Goal: Task Accomplishment & Management: Manage account settings

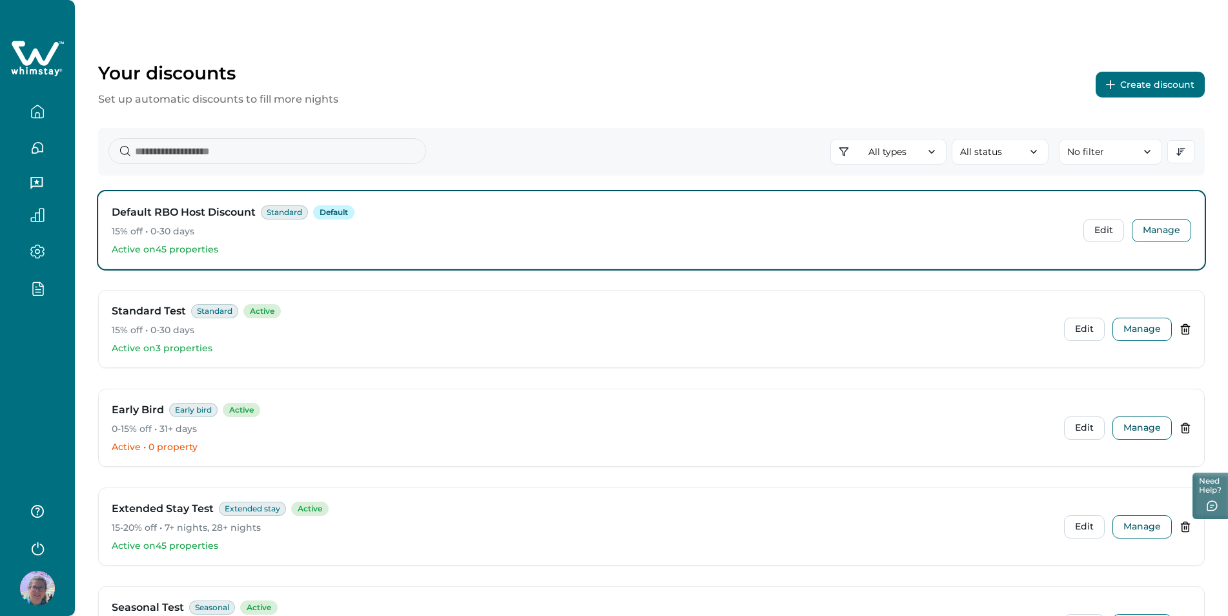
click at [36, 282] on icon "button" at bounding box center [37, 288] width 14 height 15
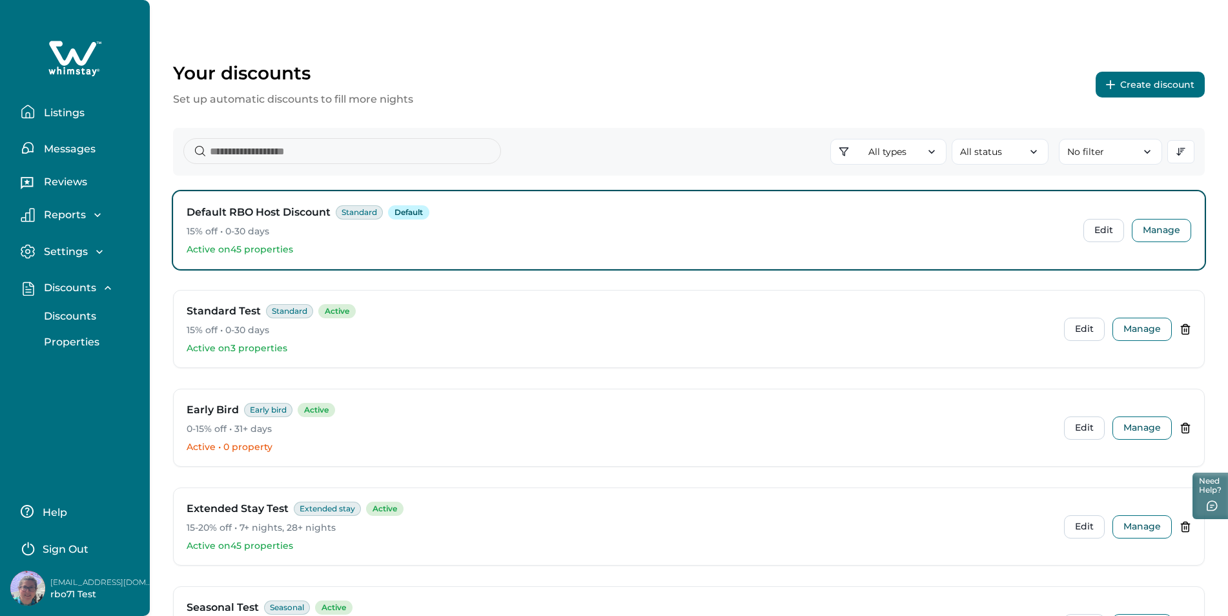
click at [67, 107] on p "Listings" at bounding box center [62, 113] width 45 height 13
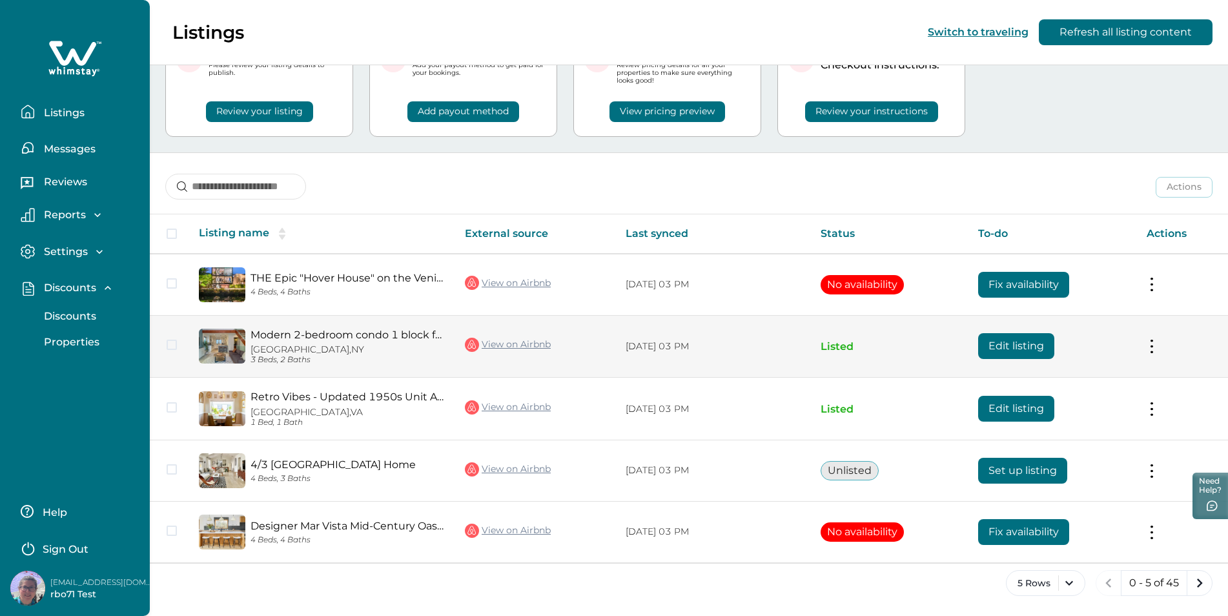
scroll to position [70, 0]
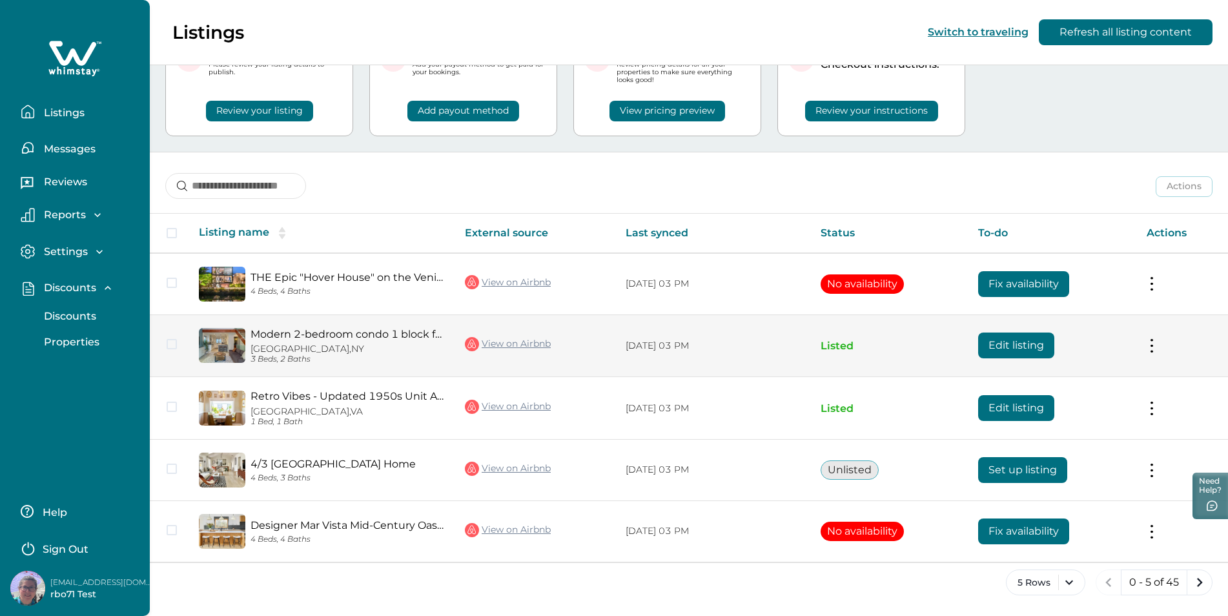
click at [296, 334] on link "Modern 2-bedroom condo 1 block from Venice beach" at bounding box center [348, 334] width 194 height 12
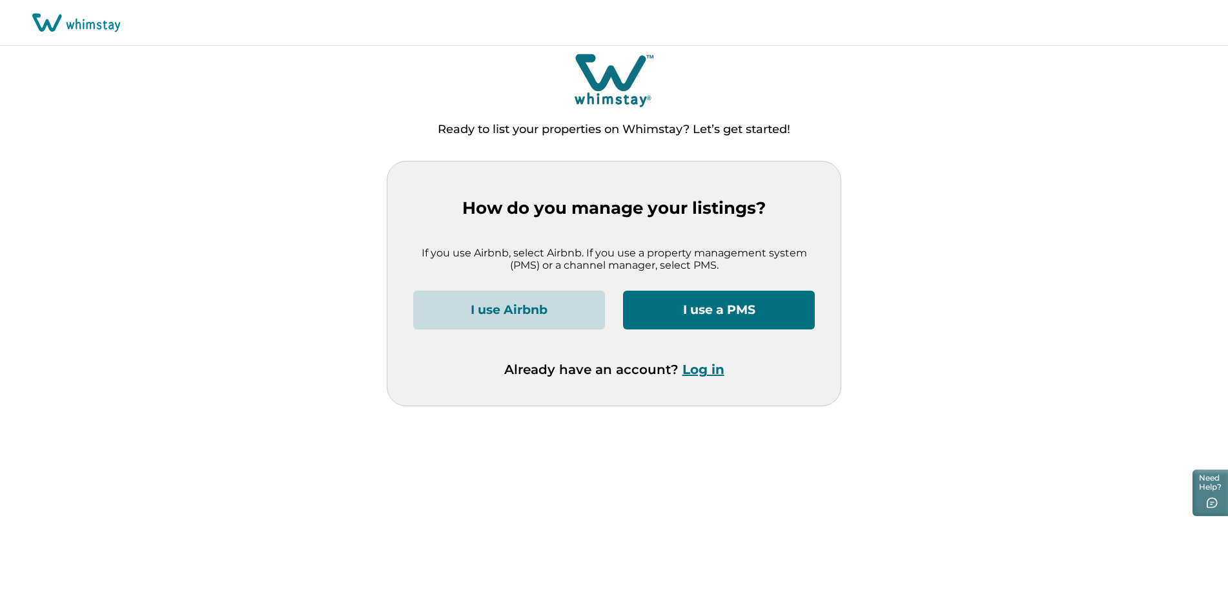
click at [713, 372] on button "Log in" at bounding box center [704, 369] width 42 height 15
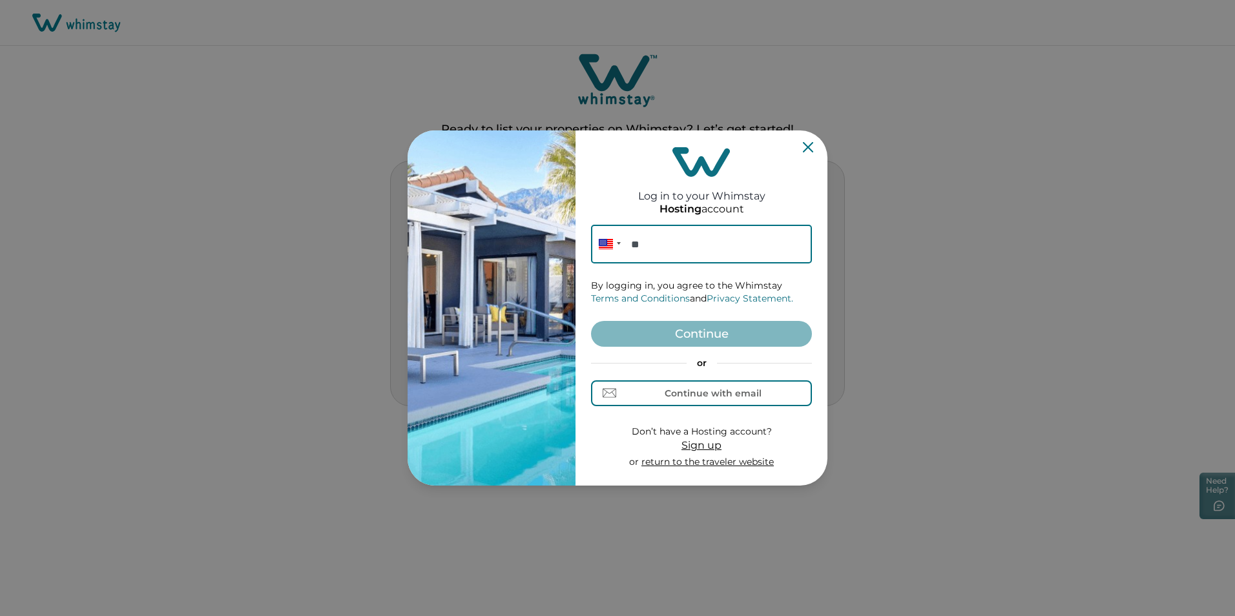
click at [208, 181] on div "Log in to your Whimstay Hosting account Phone ** By logging in, you agree to th…" at bounding box center [617, 308] width 1235 height 616
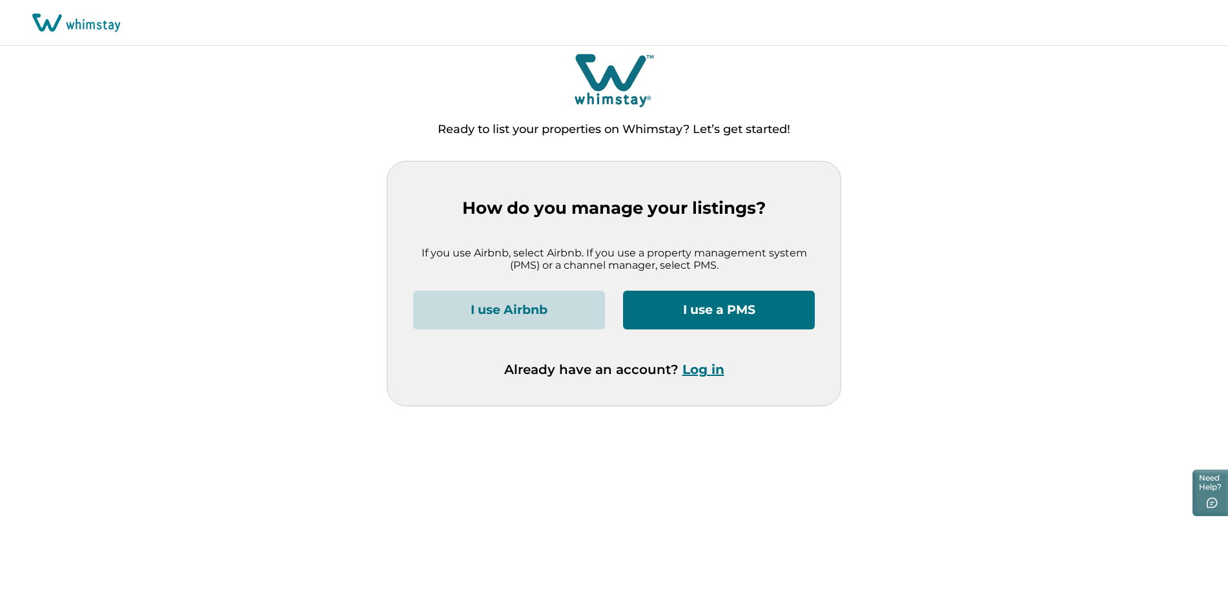
click at [693, 362] on button "Log in" at bounding box center [704, 369] width 42 height 15
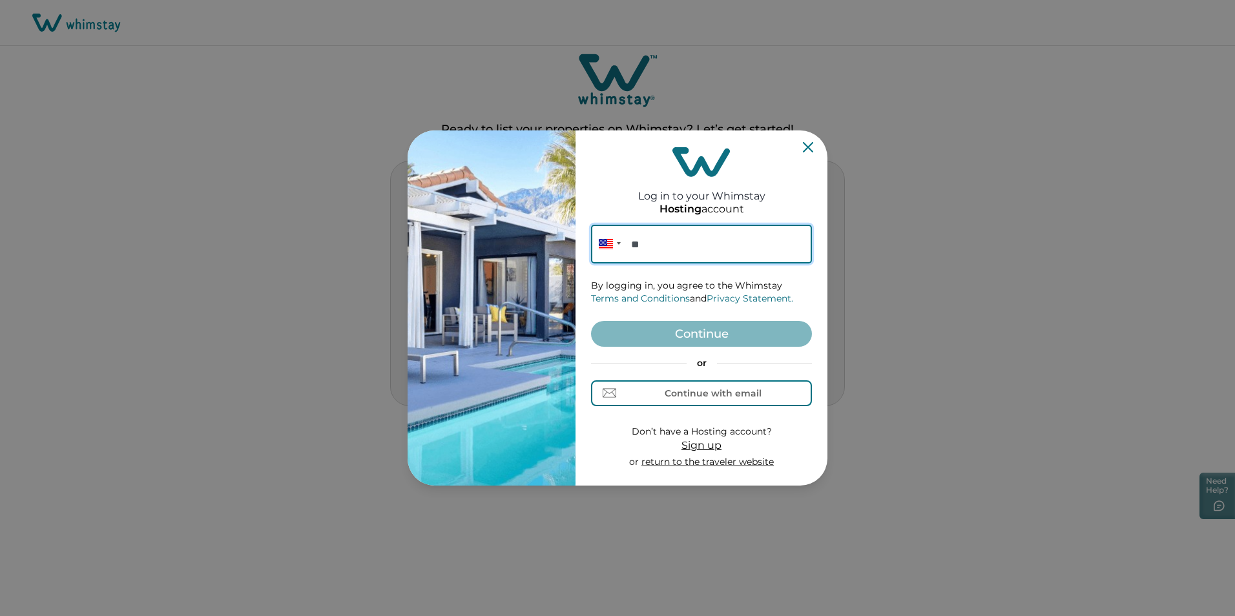
click at [687, 241] on input "**" at bounding box center [701, 244] width 221 height 39
paste input "**********"
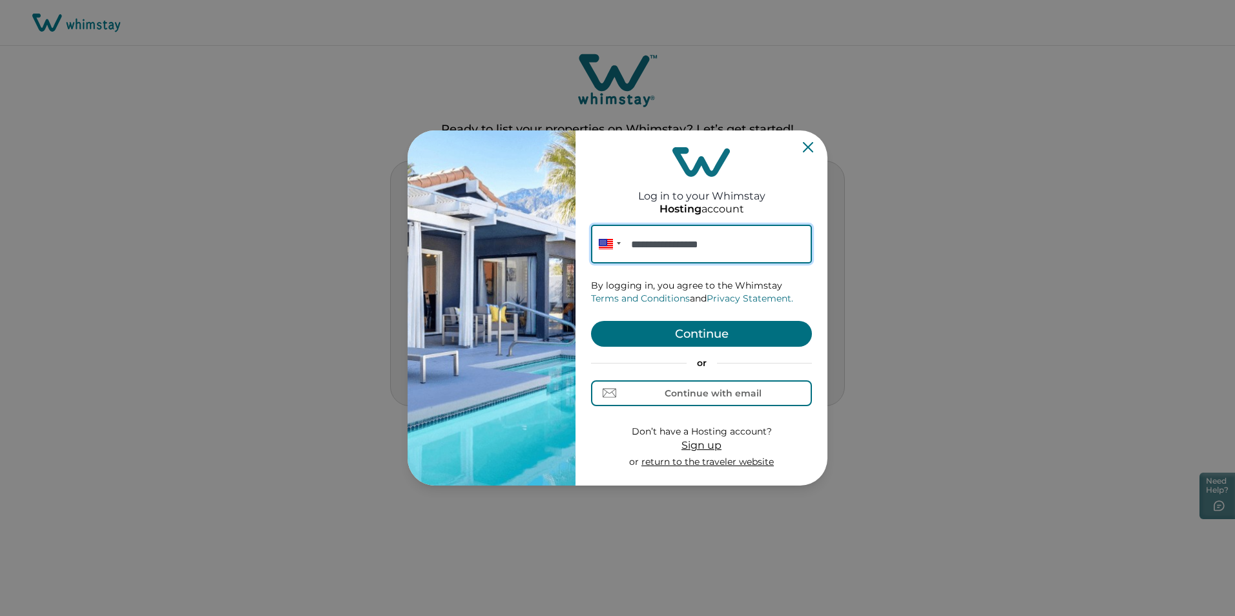
type input "**********"
click at [698, 329] on button "Continue" at bounding box center [701, 334] width 221 height 26
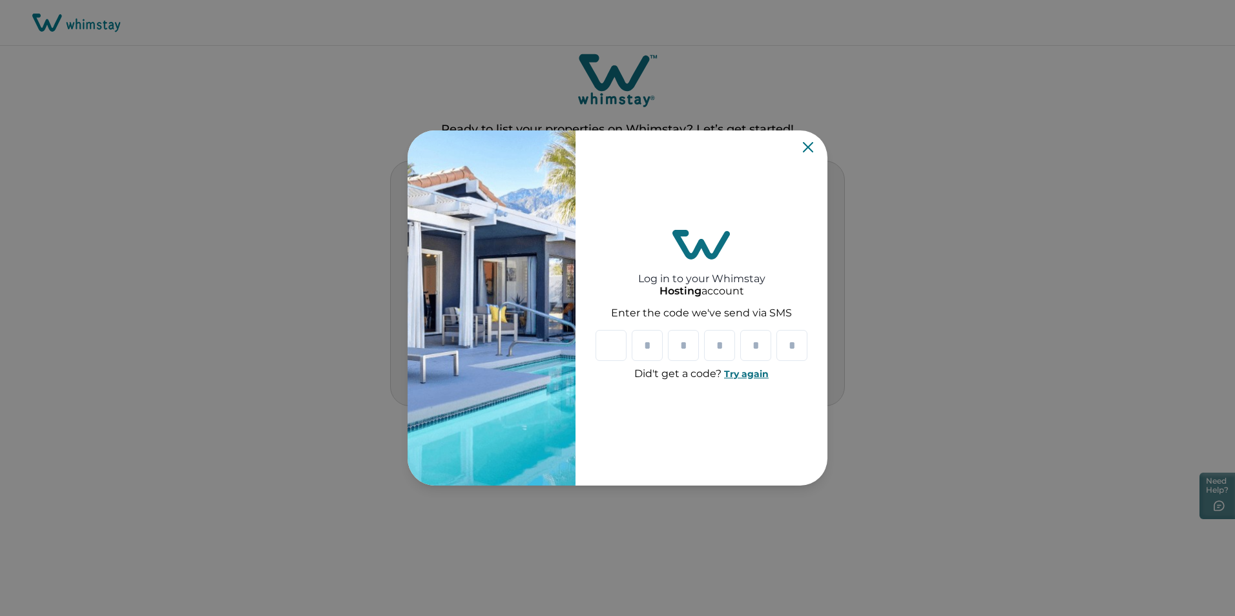
type input "*"
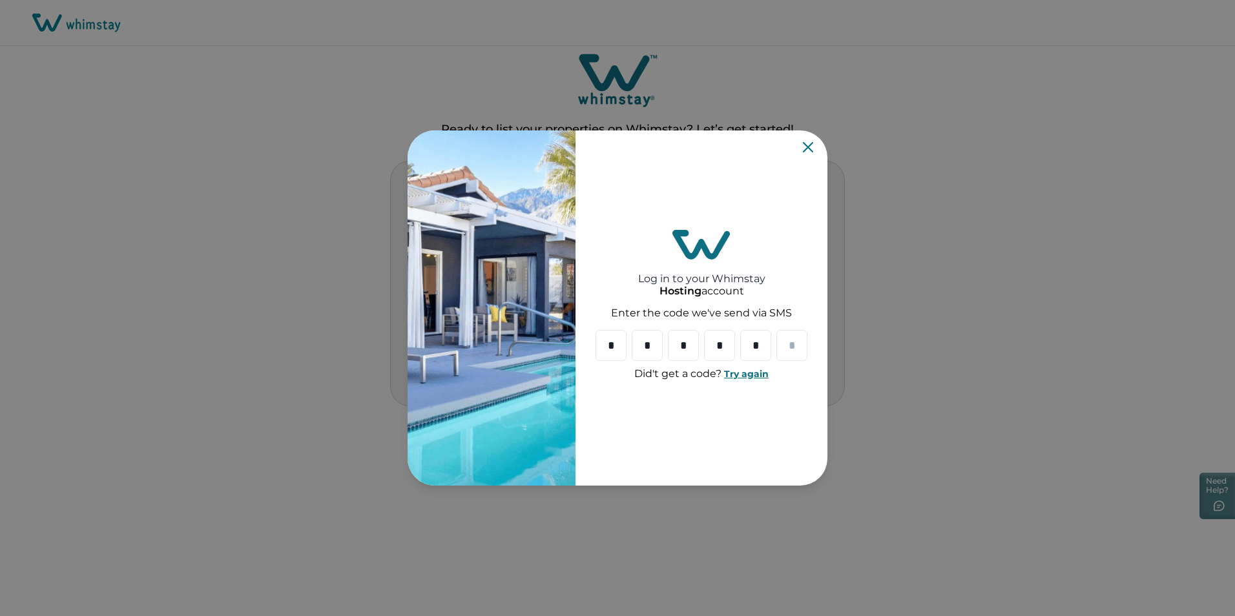
type input "*"
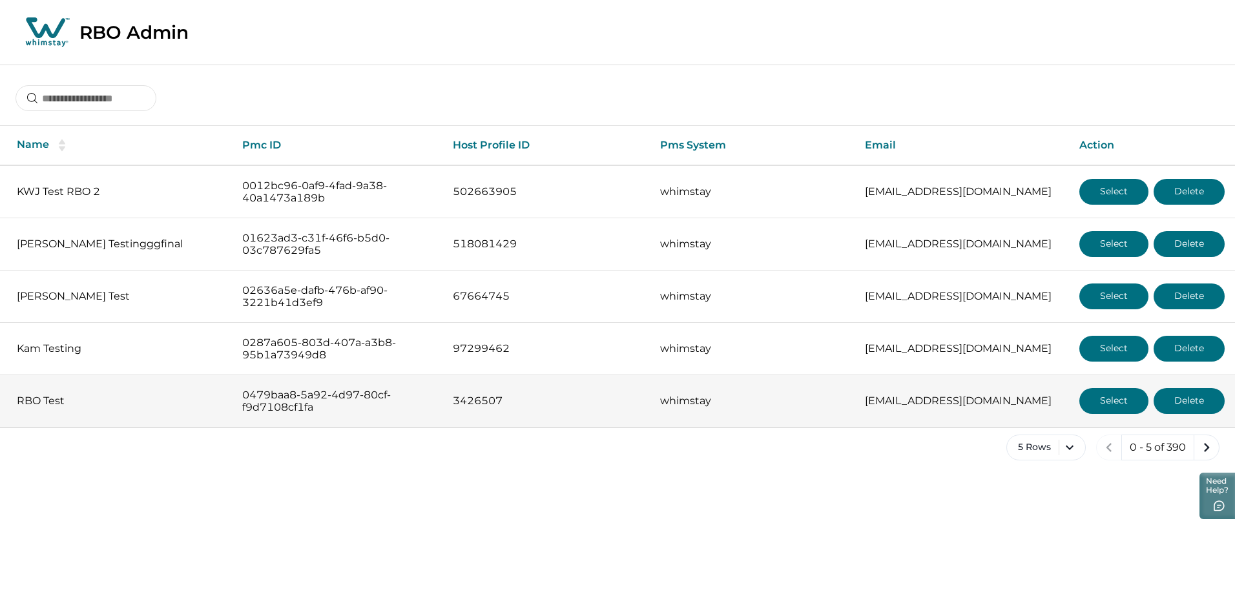
click at [47, 398] on p "RBO Test" at bounding box center [119, 401] width 205 height 13
click at [1109, 406] on button "Select" at bounding box center [1113, 401] width 69 height 26
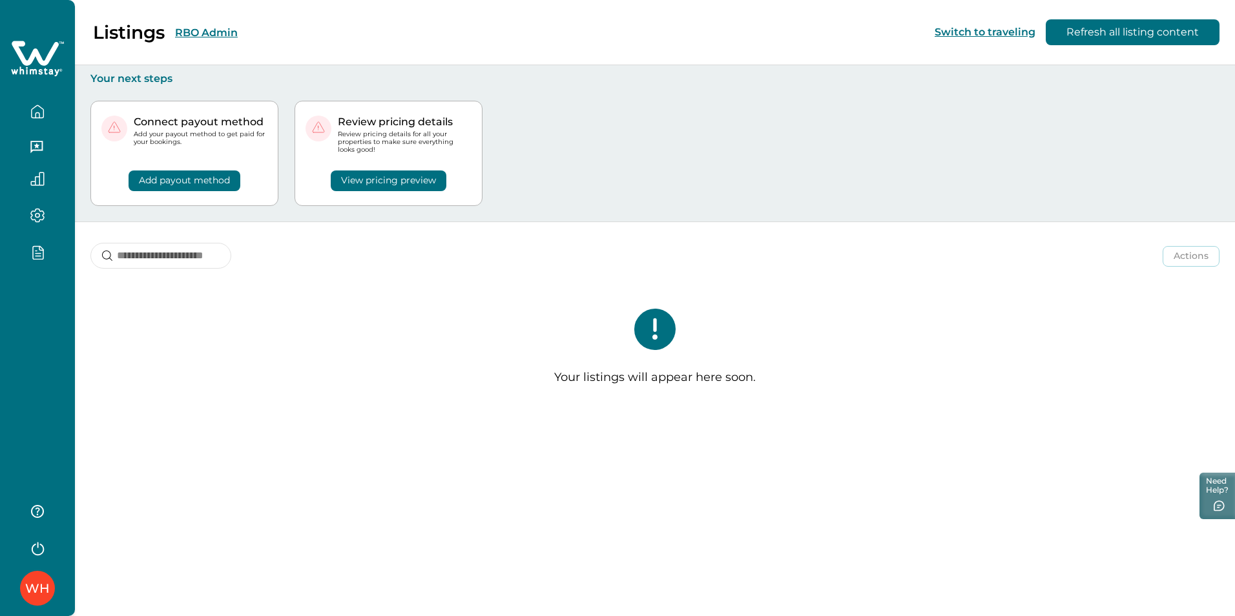
click at [43, 253] on icon "button" at bounding box center [38, 252] width 10 height 13
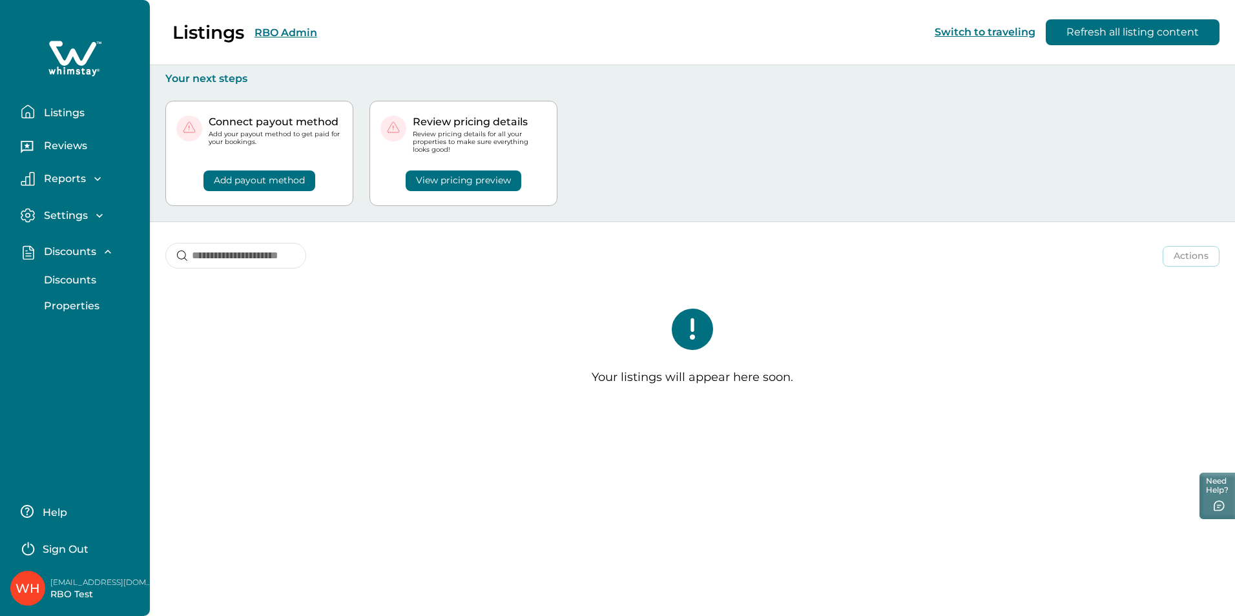
click at [74, 546] on p "Sign Out" at bounding box center [66, 549] width 46 height 13
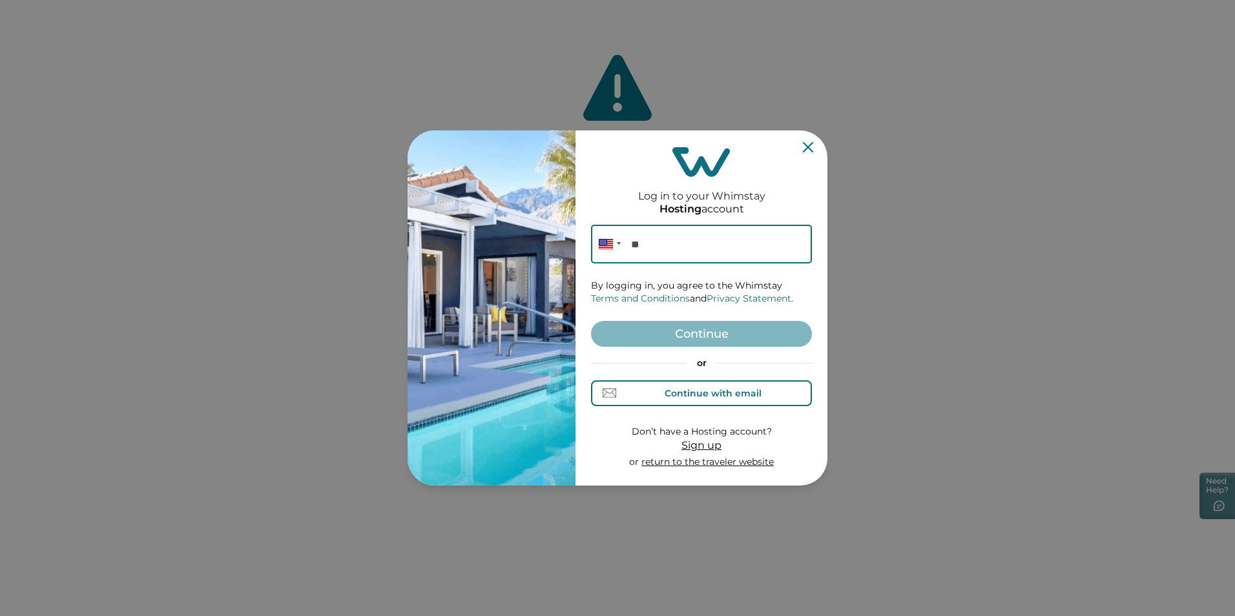
click at [676, 389] on div "Continue with email" at bounding box center [712, 393] width 97 height 10
click at [679, 245] on input at bounding box center [701, 244] width 221 height 39
type input "**********"
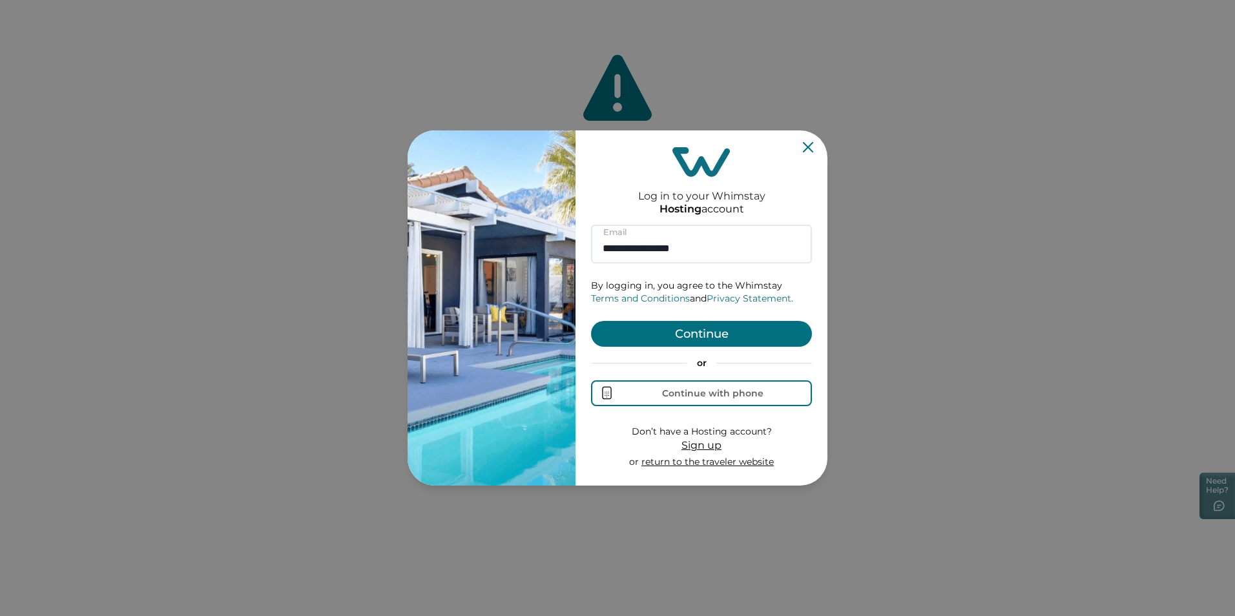
click at [658, 337] on button "Continue" at bounding box center [701, 334] width 221 height 26
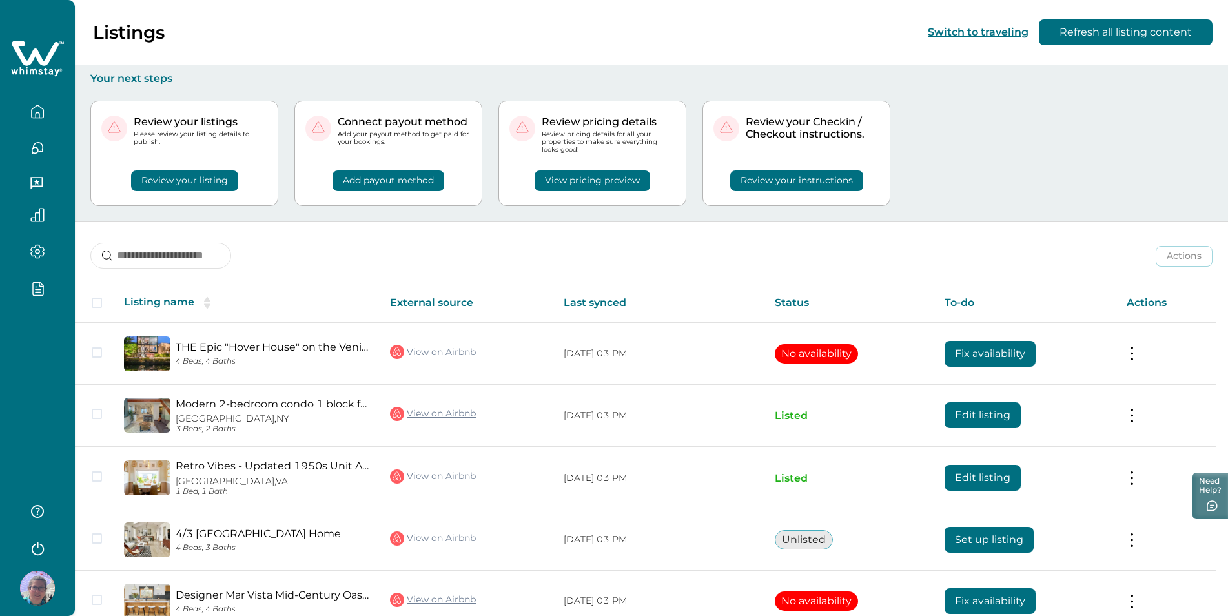
click at [36, 281] on icon "button" at bounding box center [37, 288] width 14 height 15
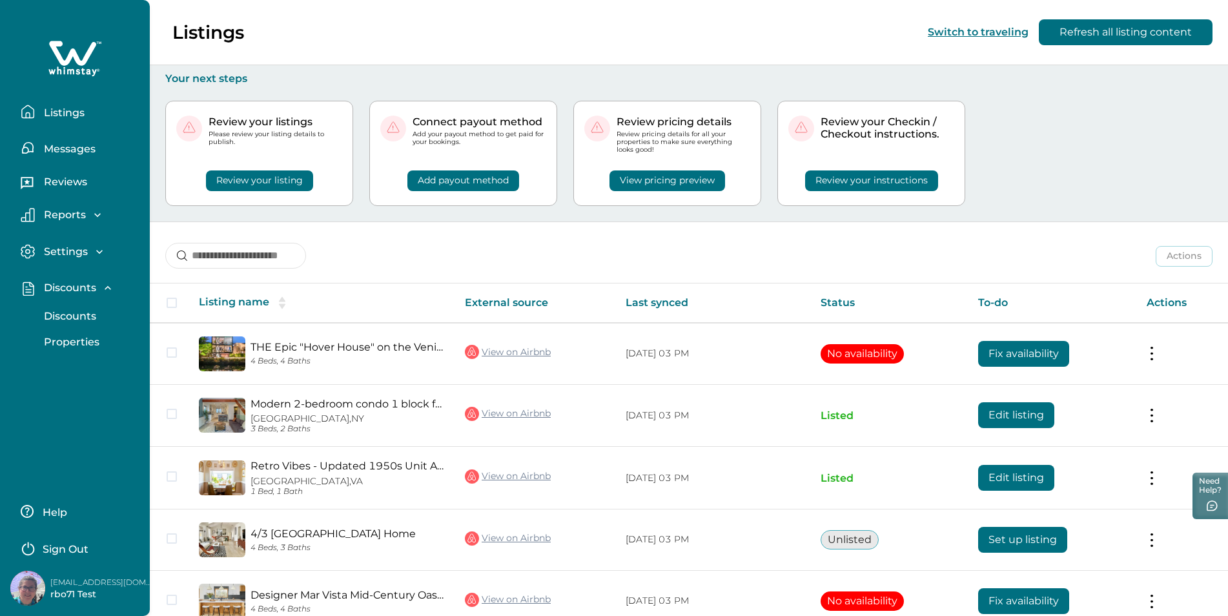
click at [81, 320] on p "Discounts" at bounding box center [68, 316] width 56 height 13
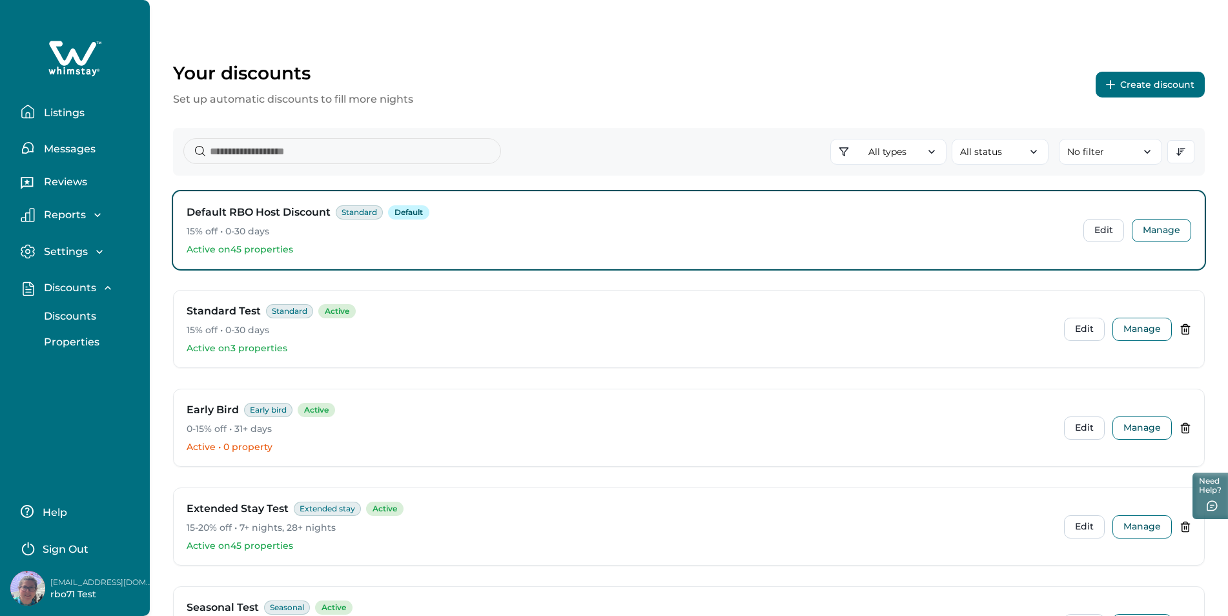
click at [74, 108] on p "Listings" at bounding box center [62, 113] width 45 height 13
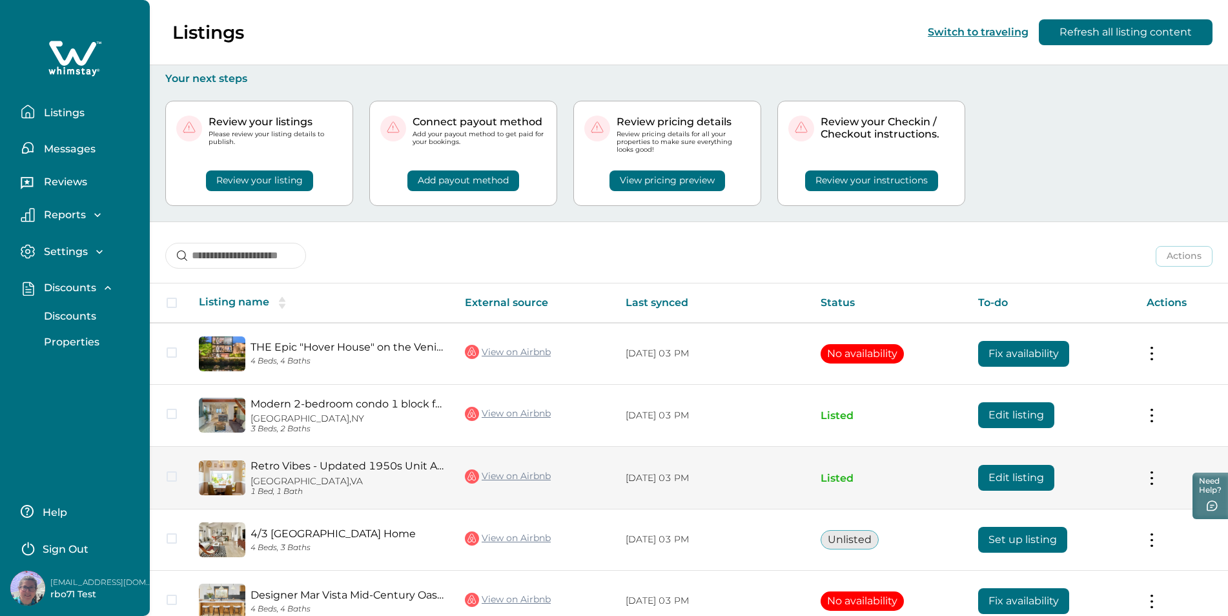
click at [309, 467] on link "Retro Vibes - Updated 1950s Unit A/C Parking" at bounding box center [348, 466] width 194 height 12
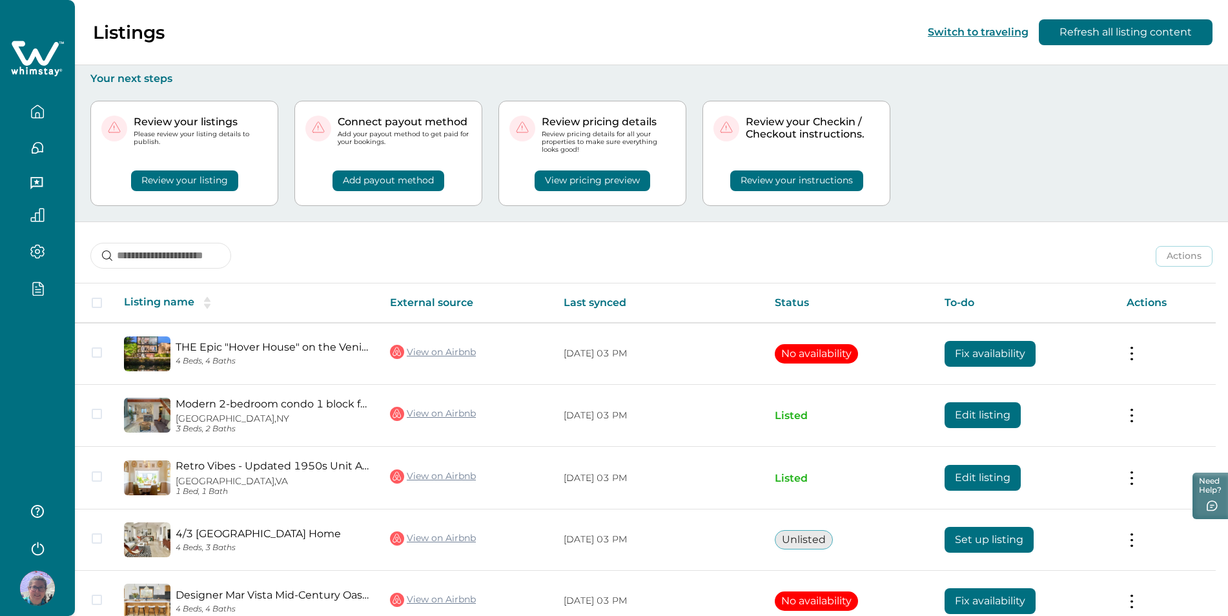
click at [24, 291] on button "button" at bounding box center [37, 288] width 54 height 15
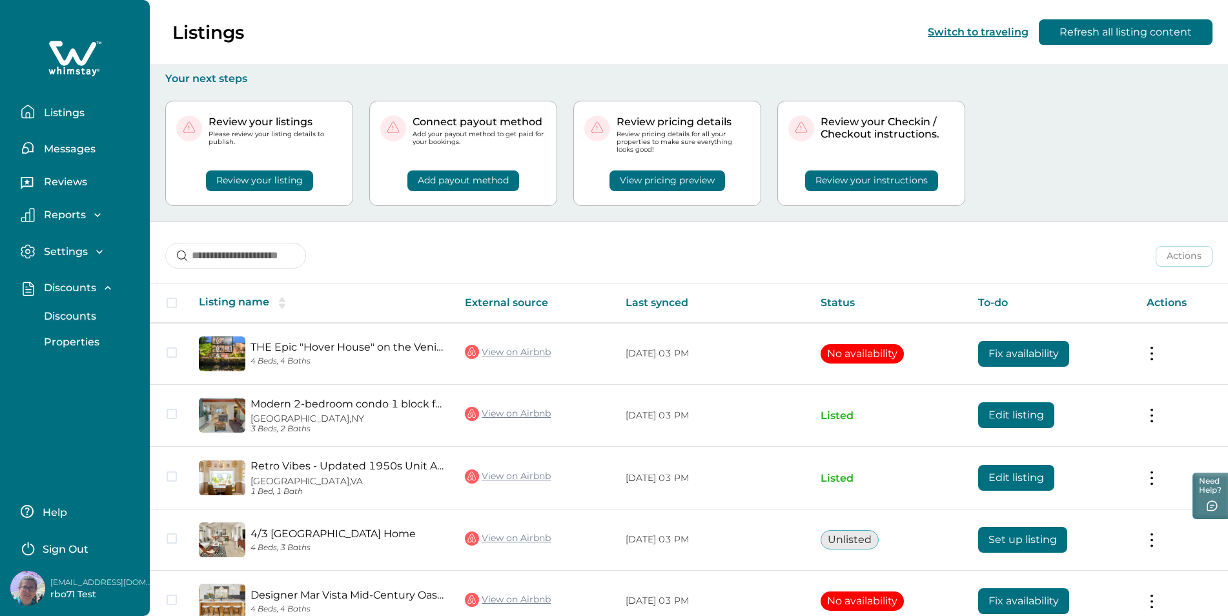
click at [64, 316] on p "Discounts" at bounding box center [68, 316] width 56 height 13
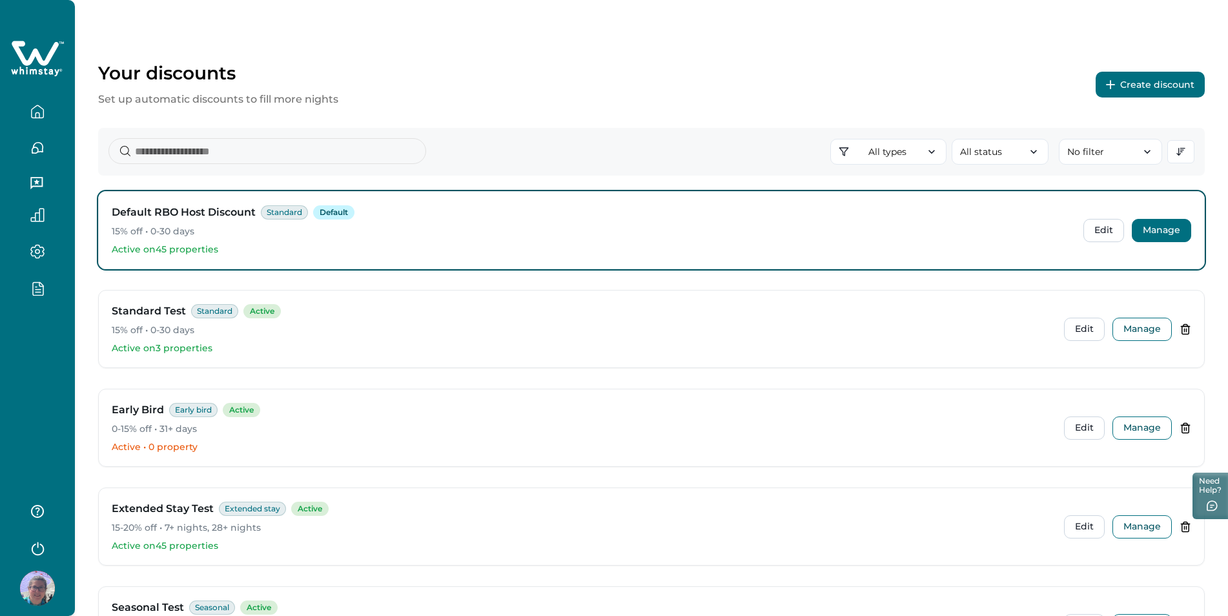
click at [1142, 223] on button "Manage" at bounding box center [1161, 230] width 59 height 23
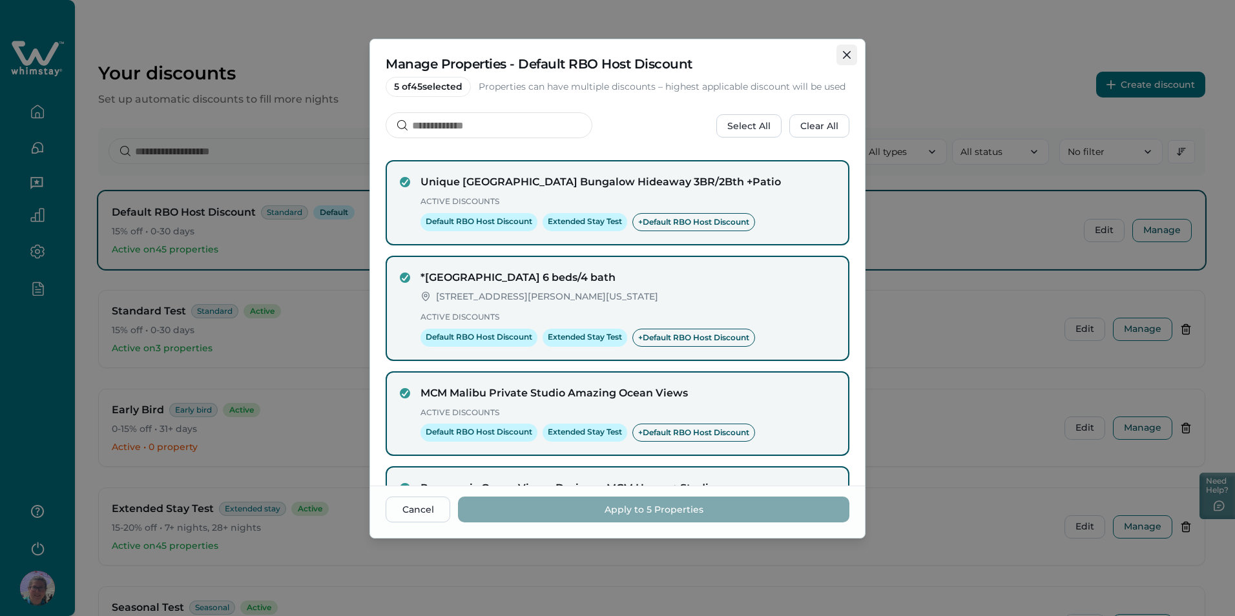
click at [842, 55] on button "Close" at bounding box center [846, 55] width 21 height 21
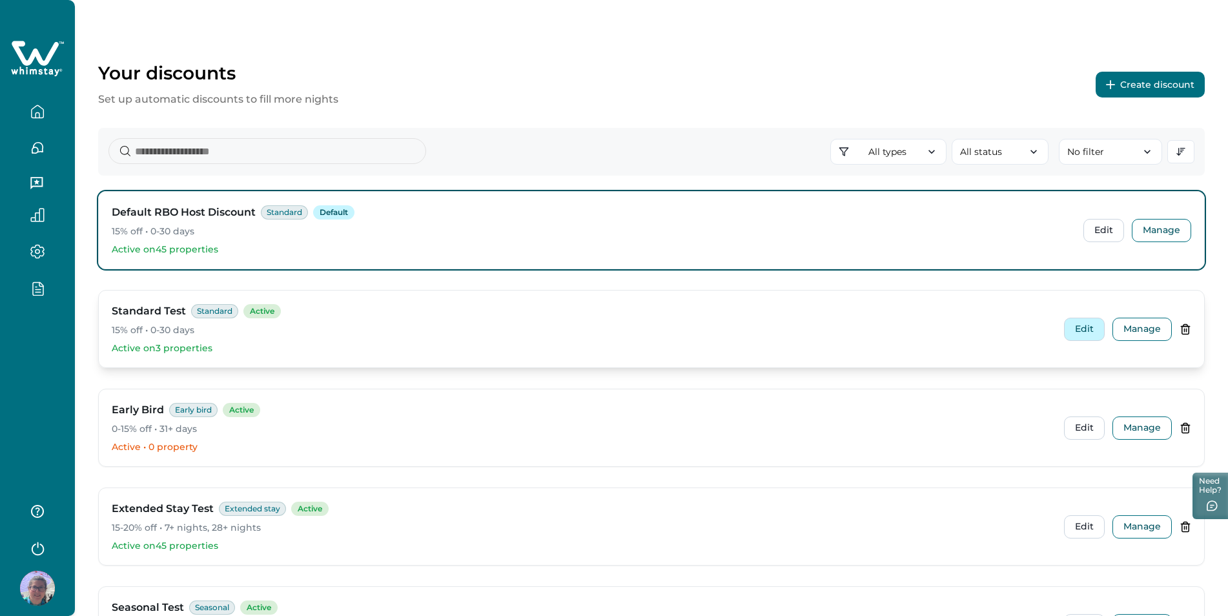
click at [1082, 331] on button "Edit" at bounding box center [1084, 329] width 41 height 23
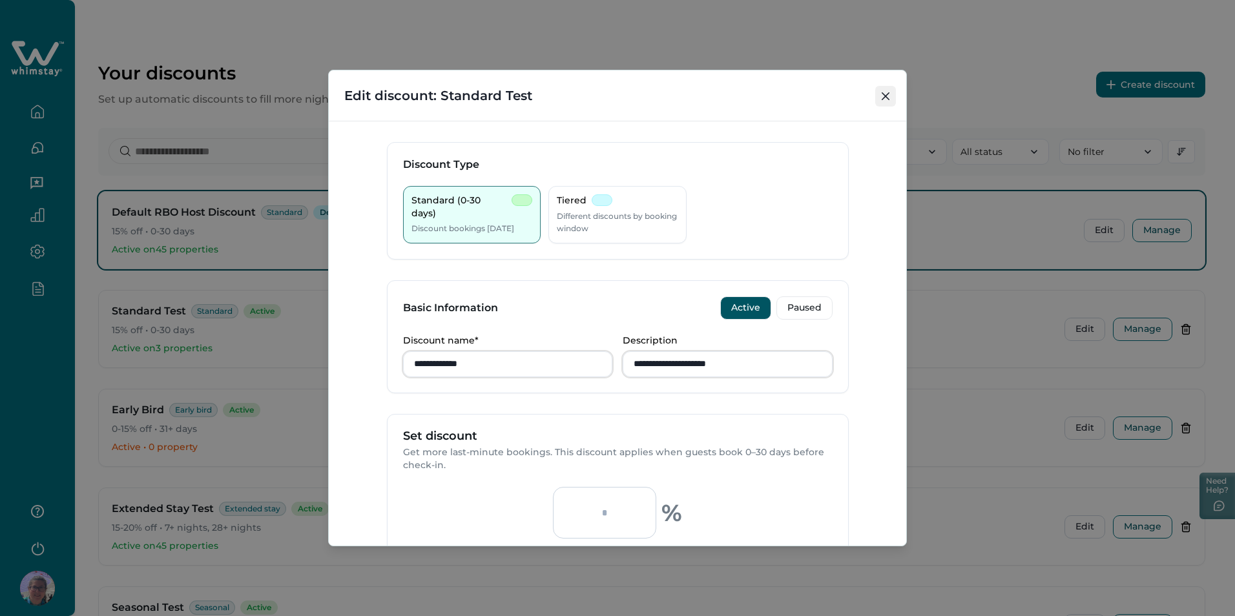
click at [881, 100] on button "Close" at bounding box center [885, 96] width 21 height 21
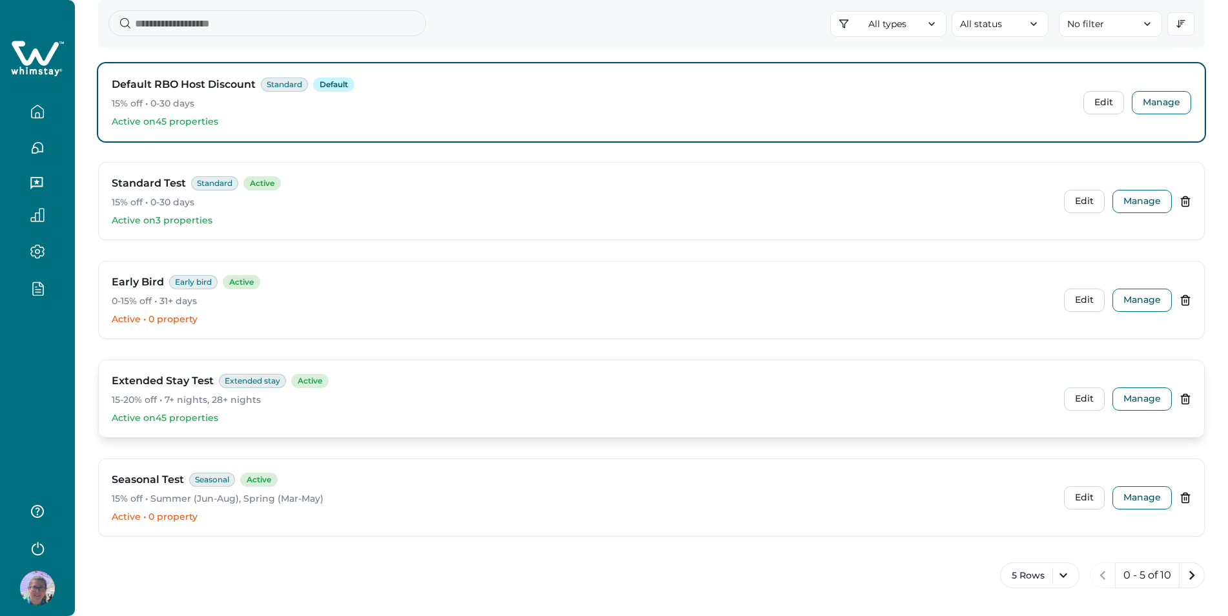
scroll to position [129, 0]
click at [1076, 398] on button "Edit" at bounding box center [1084, 397] width 41 height 23
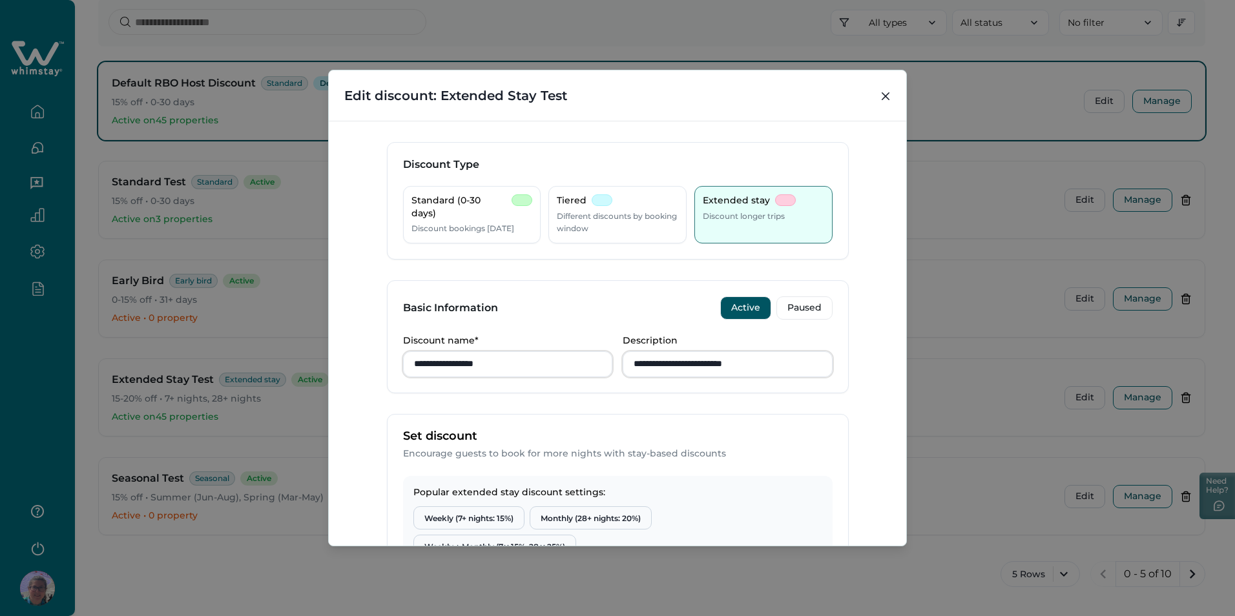
click at [568, 183] on div "Discount Type" at bounding box center [617, 165] width 460 height 44
click at [604, 216] on p "Different discounts by booking window" at bounding box center [617, 222] width 121 height 25
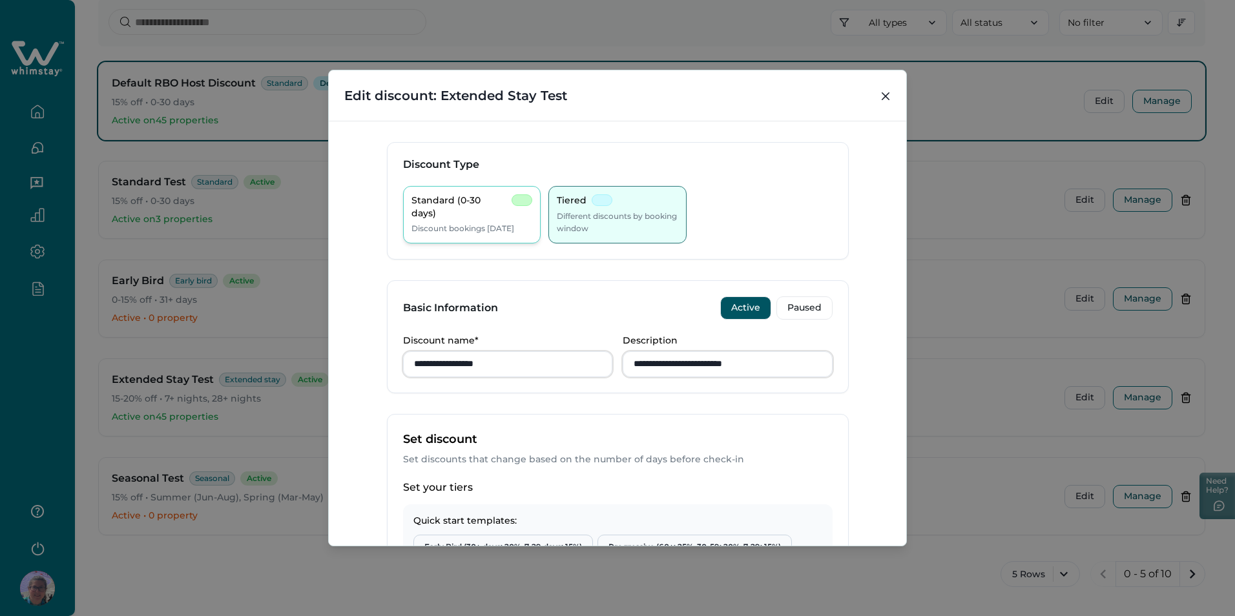
click at [493, 222] on p "Discount bookings [DATE]" at bounding box center [462, 228] width 103 height 13
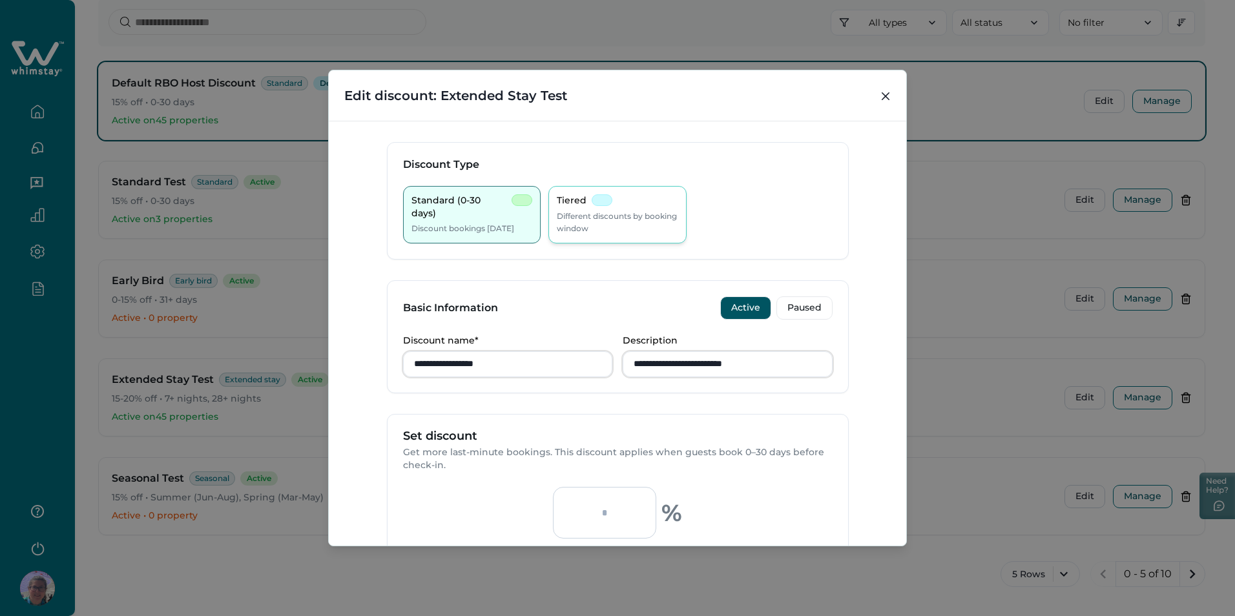
click at [588, 214] on p "Different discounts by booking window" at bounding box center [617, 222] width 121 height 25
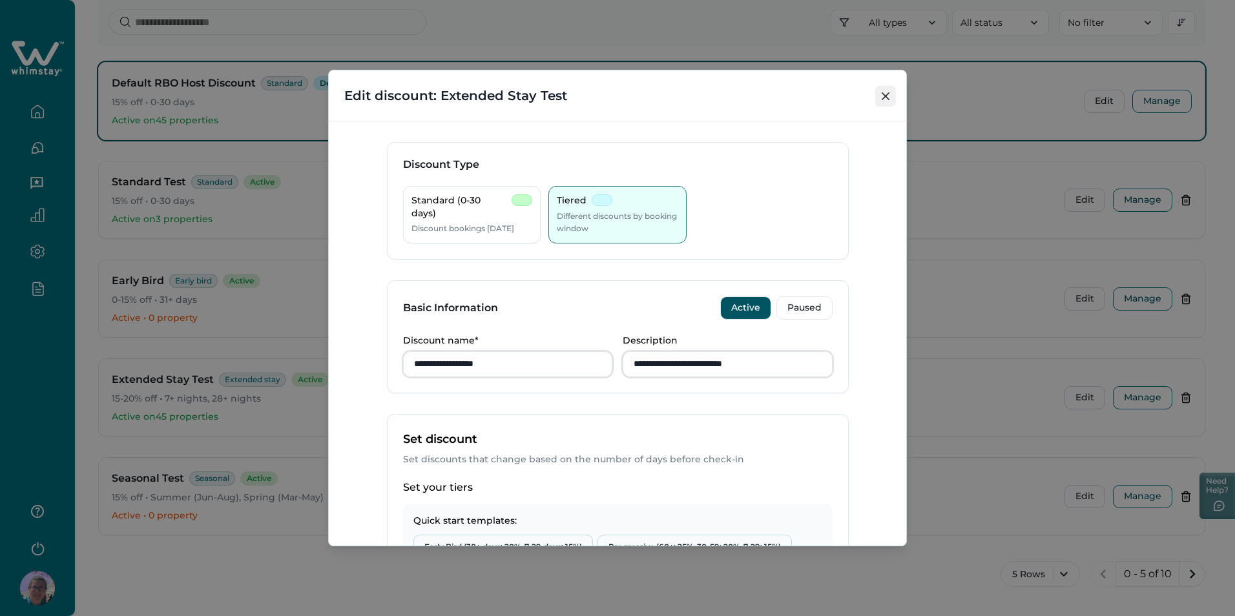
click at [883, 96] on icon "Close" at bounding box center [885, 96] width 8 height 8
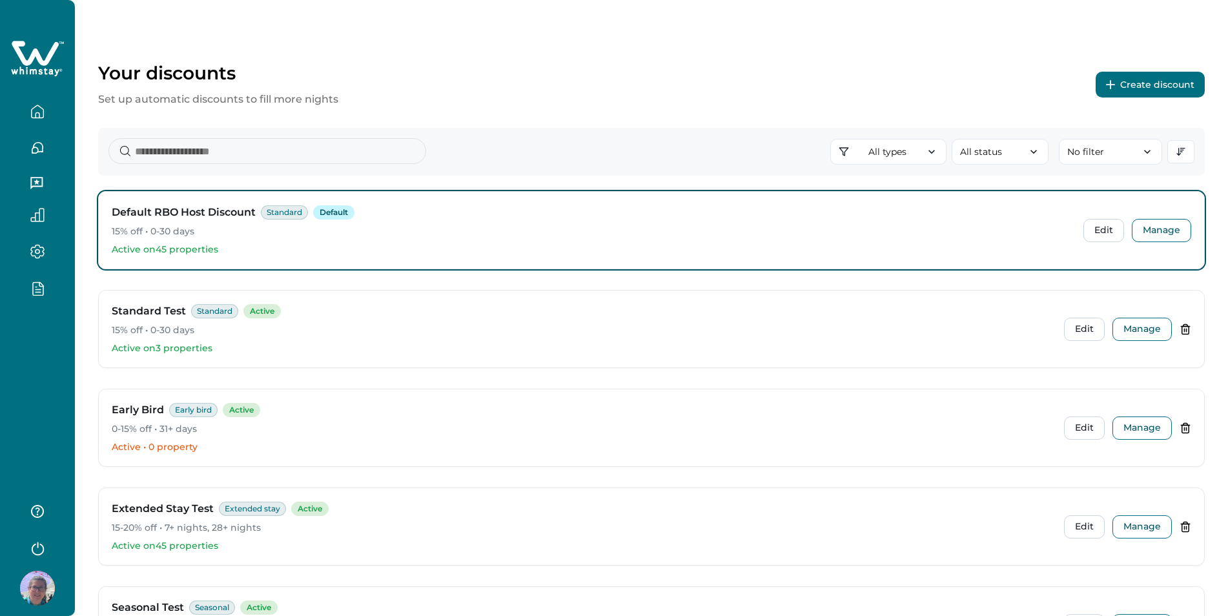
click at [1141, 88] on button "Create discount" at bounding box center [1150, 85] width 109 height 26
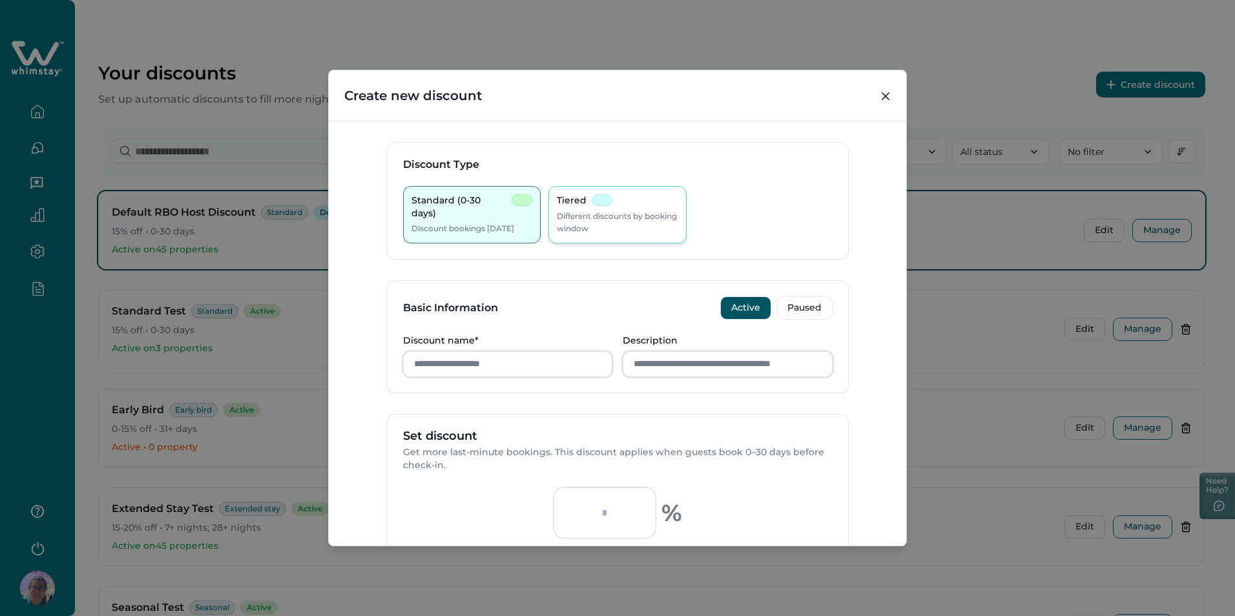
click at [592, 207] on div "Tiered Different discounts by booking window" at bounding box center [617, 214] width 121 height 41
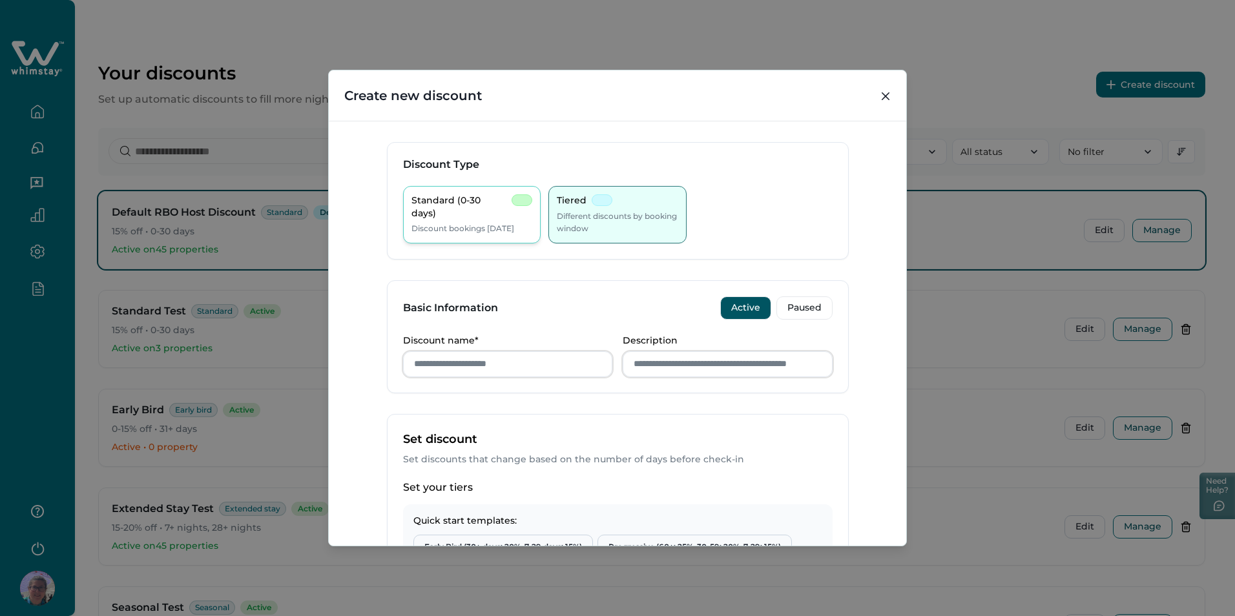
drag, startPoint x: 410, startPoint y: 221, endPoint x: 495, endPoint y: 213, distance: 85.6
click at [411, 222] on p "Discount bookings [DATE]" at bounding box center [462, 228] width 103 height 13
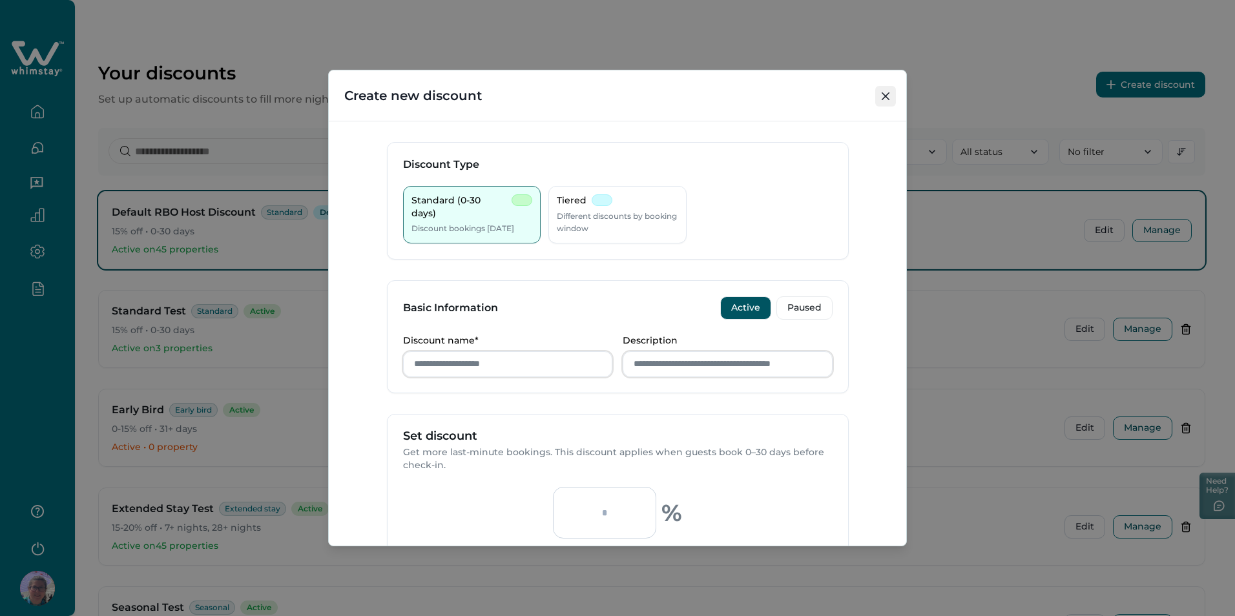
click at [881, 92] on button "Close" at bounding box center [885, 96] width 21 height 21
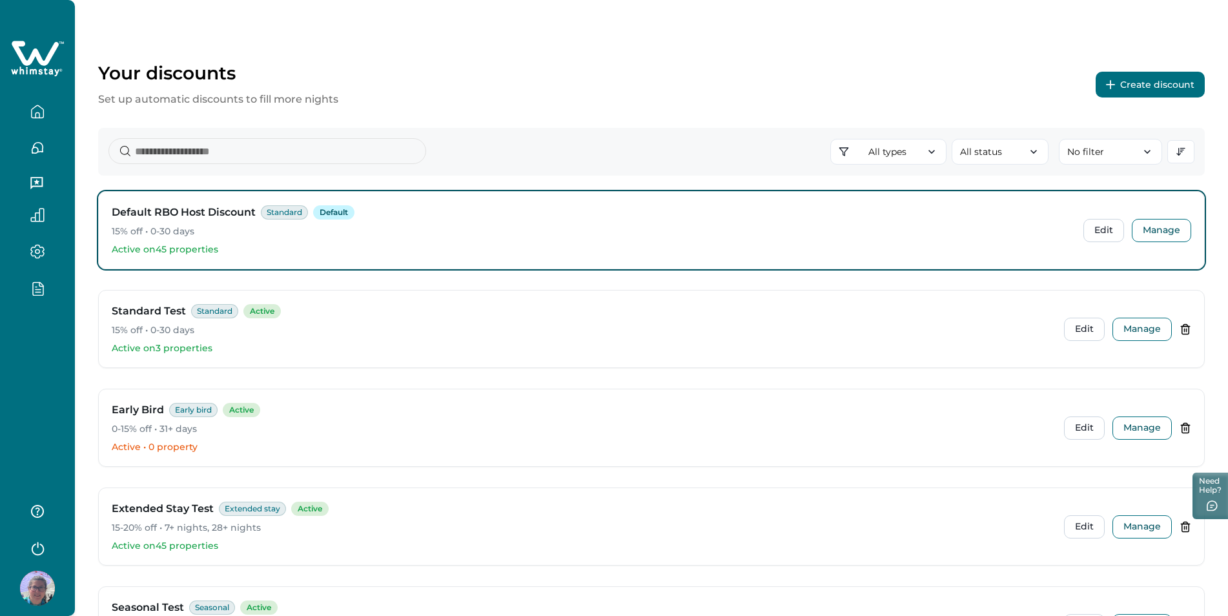
click at [1121, 92] on button "Create discount" at bounding box center [1150, 85] width 109 height 26
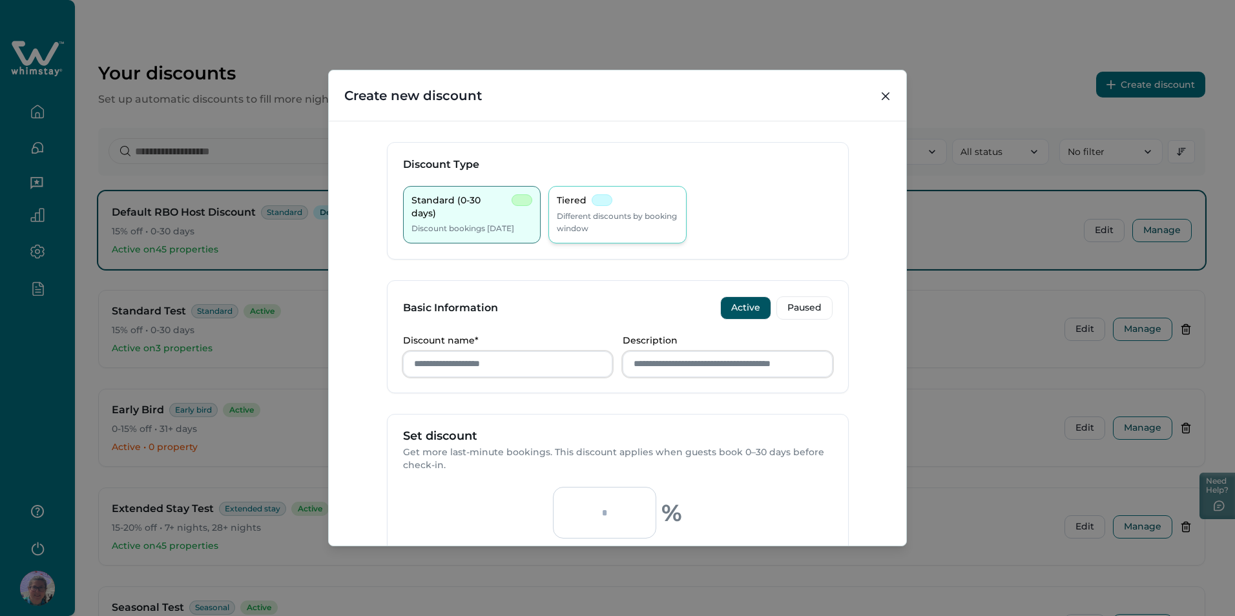
click at [626, 216] on p "Different discounts by booking window" at bounding box center [617, 222] width 121 height 25
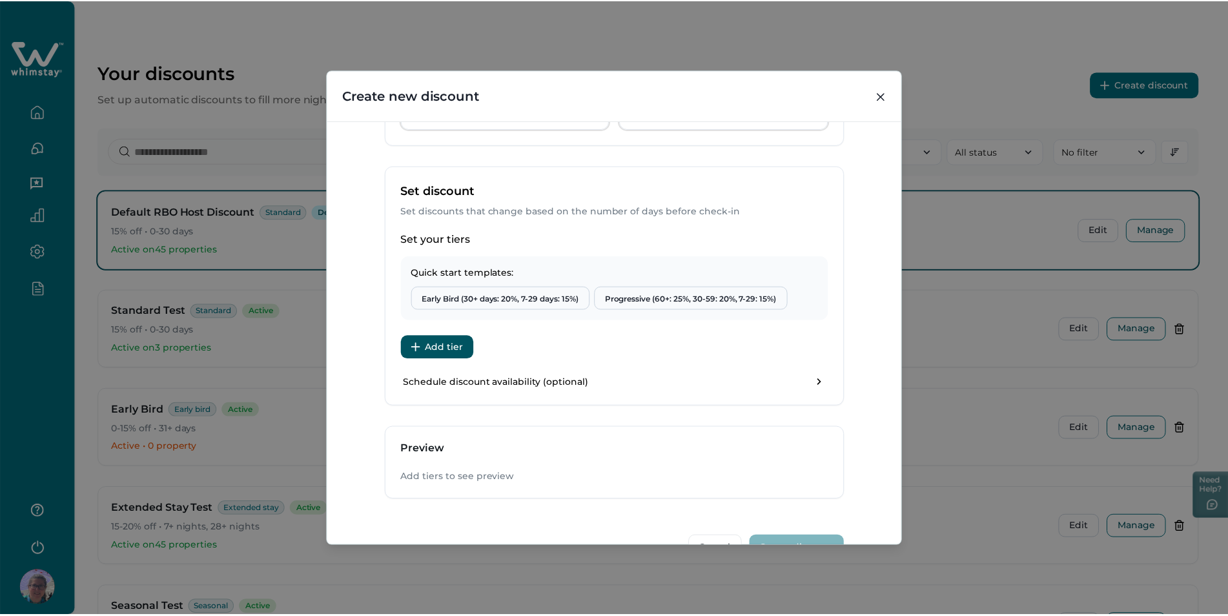
scroll to position [285, 0]
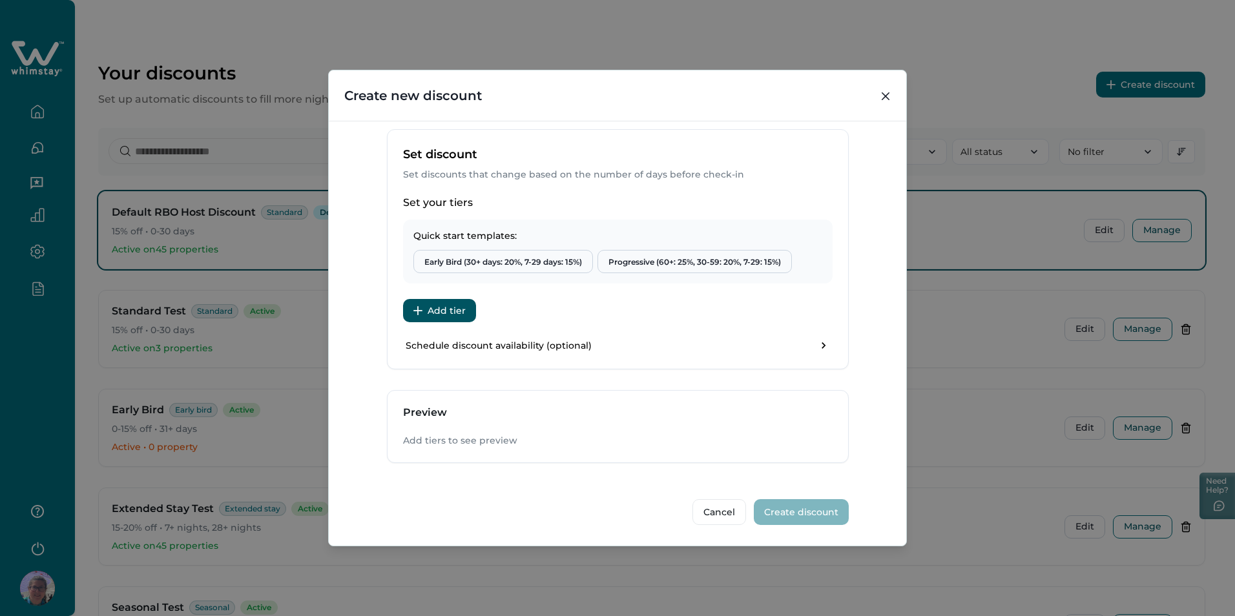
click at [433, 318] on button "Add tier" at bounding box center [439, 310] width 73 height 23
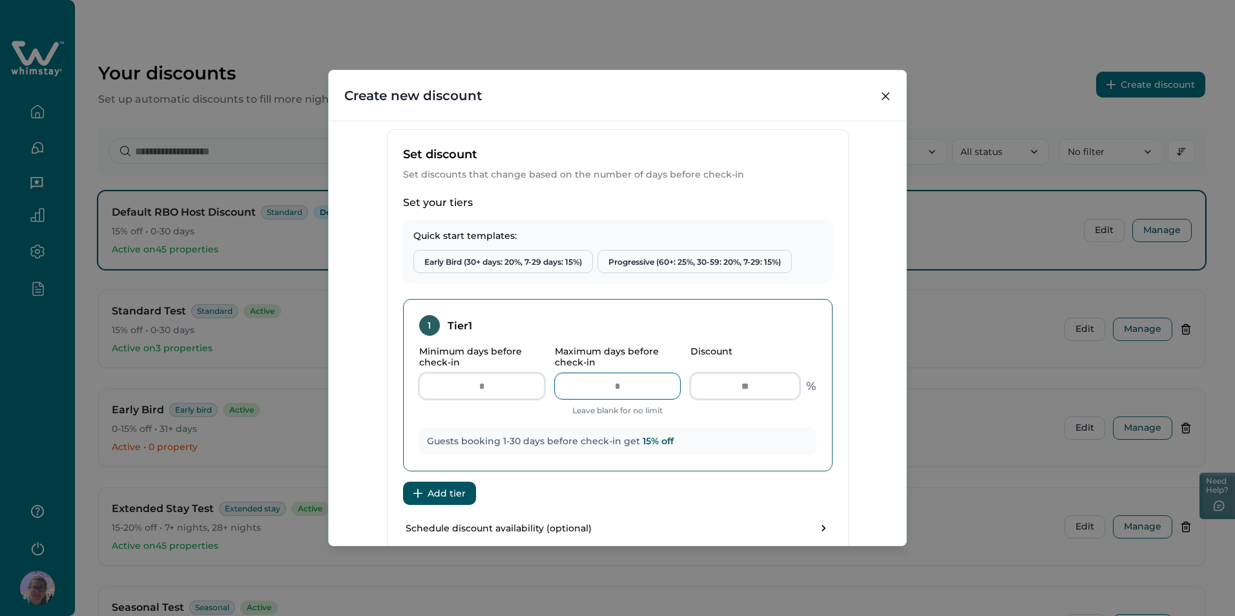
click at [635, 389] on input "**" at bounding box center [617, 386] width 125 height 26
click at [542, 389] on div "Minimum days before check-in * Maximum days before check-in ** Leave blank for …" at bounding box center [617, 381] width 397 height 71
click at [502, 386] on input "*" at bounding box center [481, 386] width 125 height 26
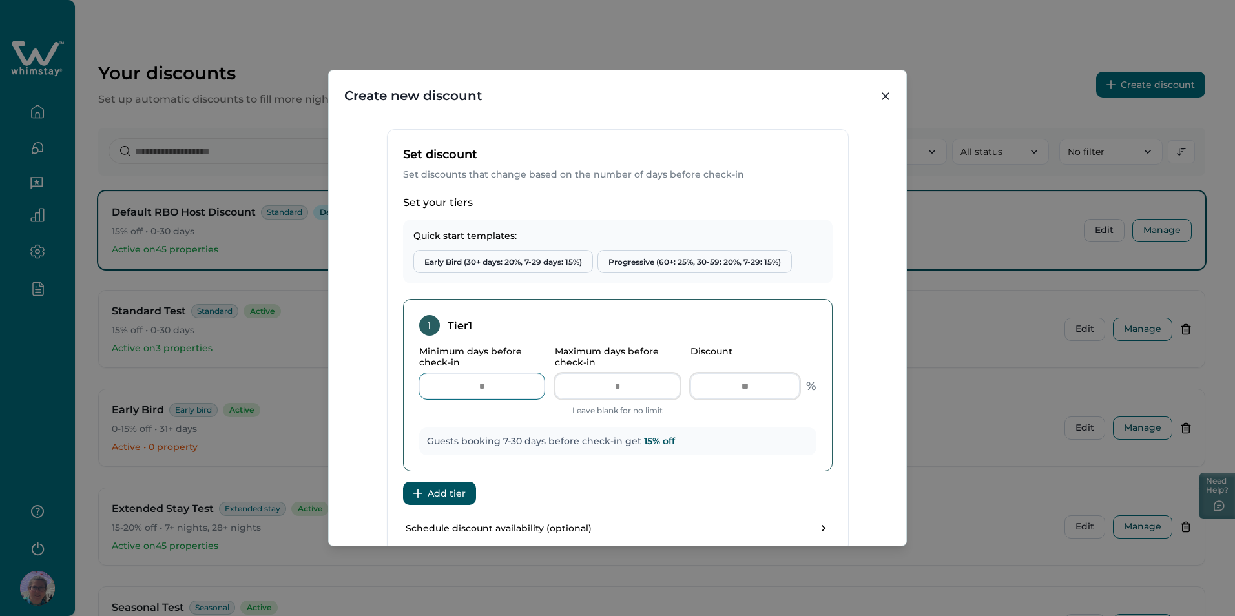
type input "*"
click at [614, 384] on input "**" at bounding box center [617, 386] width 125 height 26
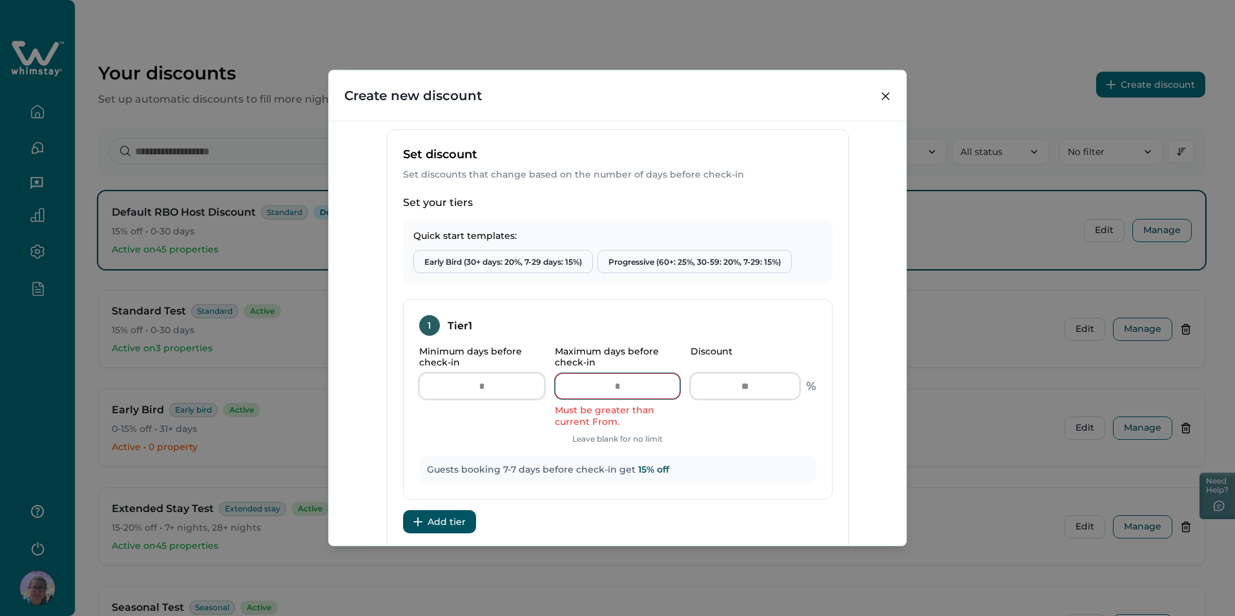
type input "*"
click at [883, 93] on icon "Close" at bounding box center [885, 96] width 8 height 8
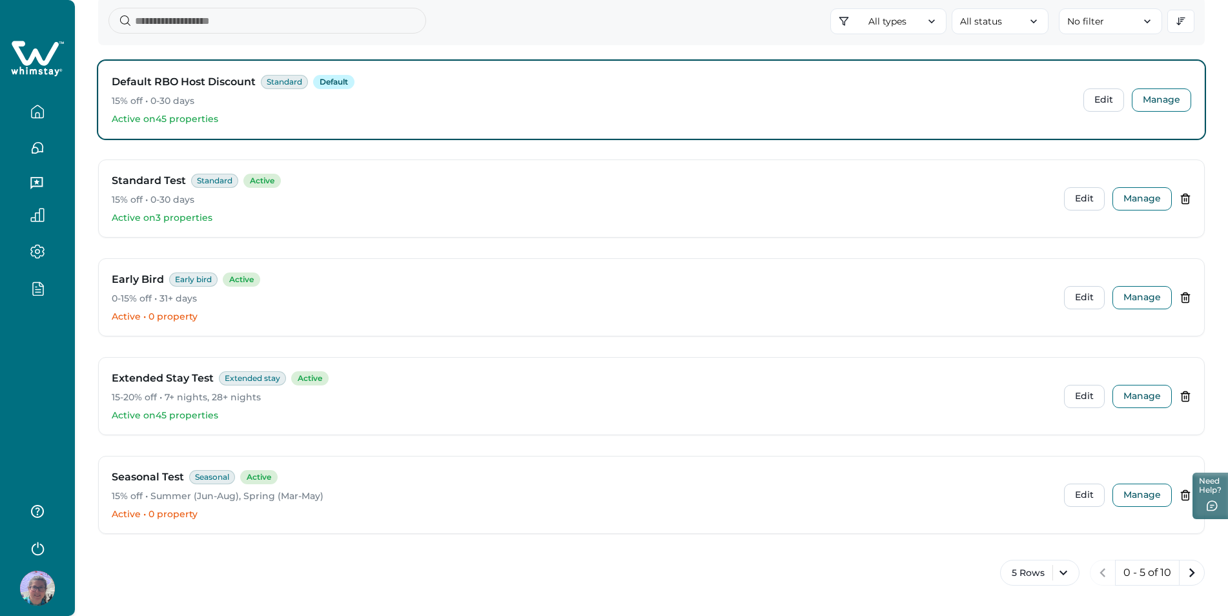
scroll to position [134, 0]
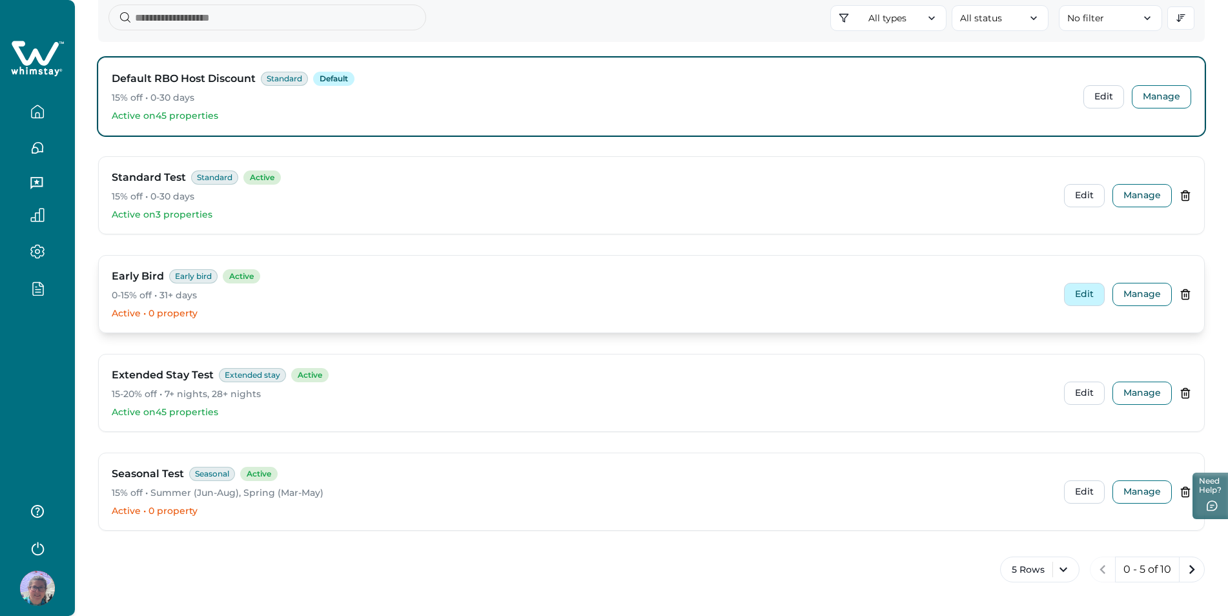
click at [1083, 291] on button "Edit" at bounding box center [1084, 294] width 41 height 23
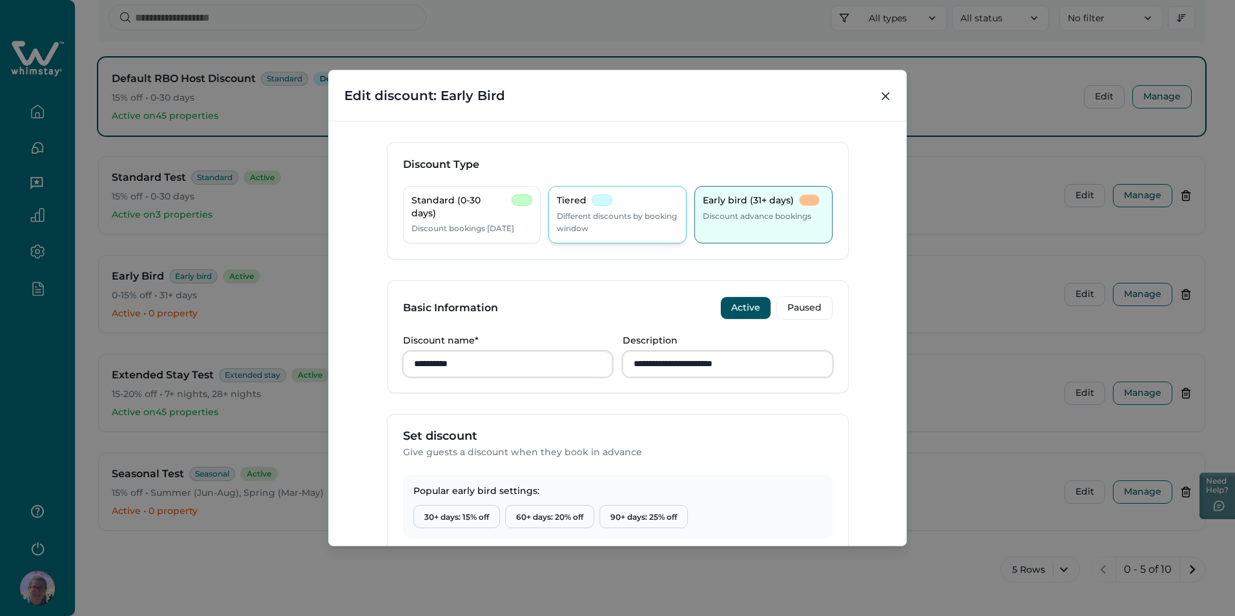
click at [605, 210] on p "Different discounts by booking window" at bounding box center [617, 222] width 121 height 25
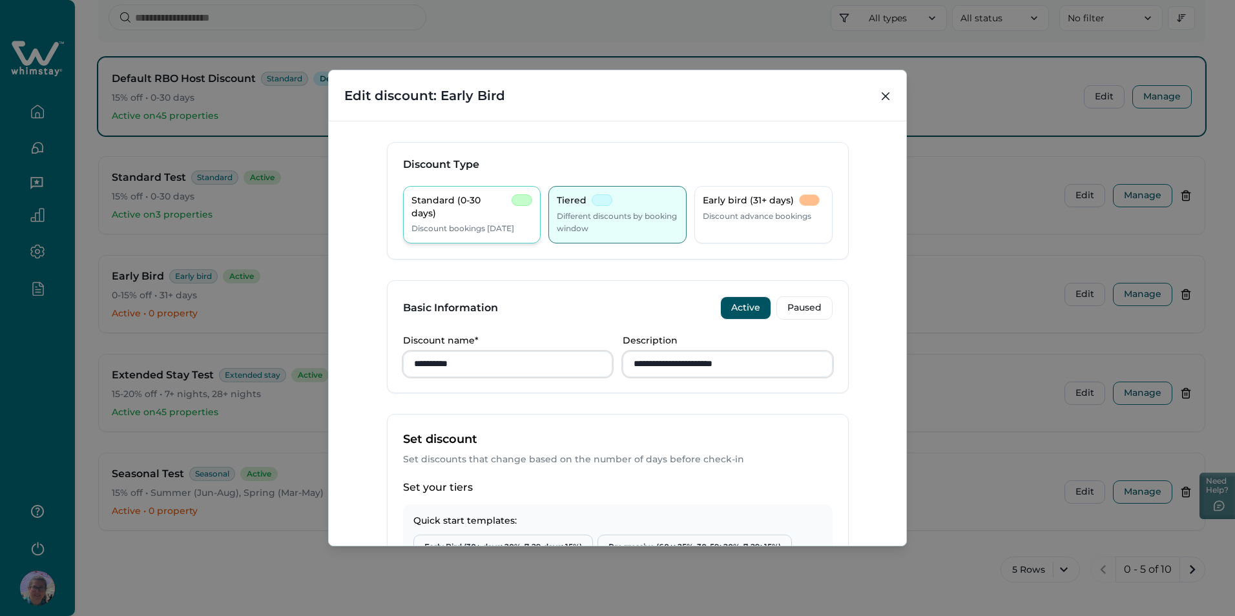
click at [522, 207] on div "Standard (0-30 days)" at bounding box center [471, 206] width 121 height 25
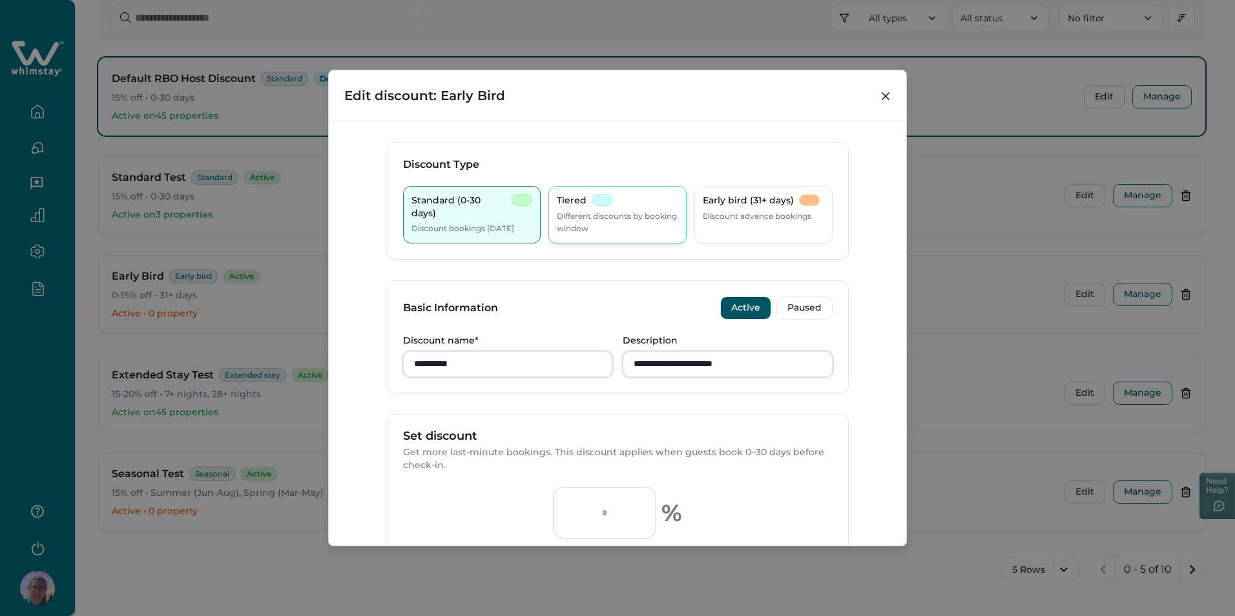
click at [647, 208] on div "Tiered Different discounts by booking window" at bounding box center [617, 214] width 121 height 41
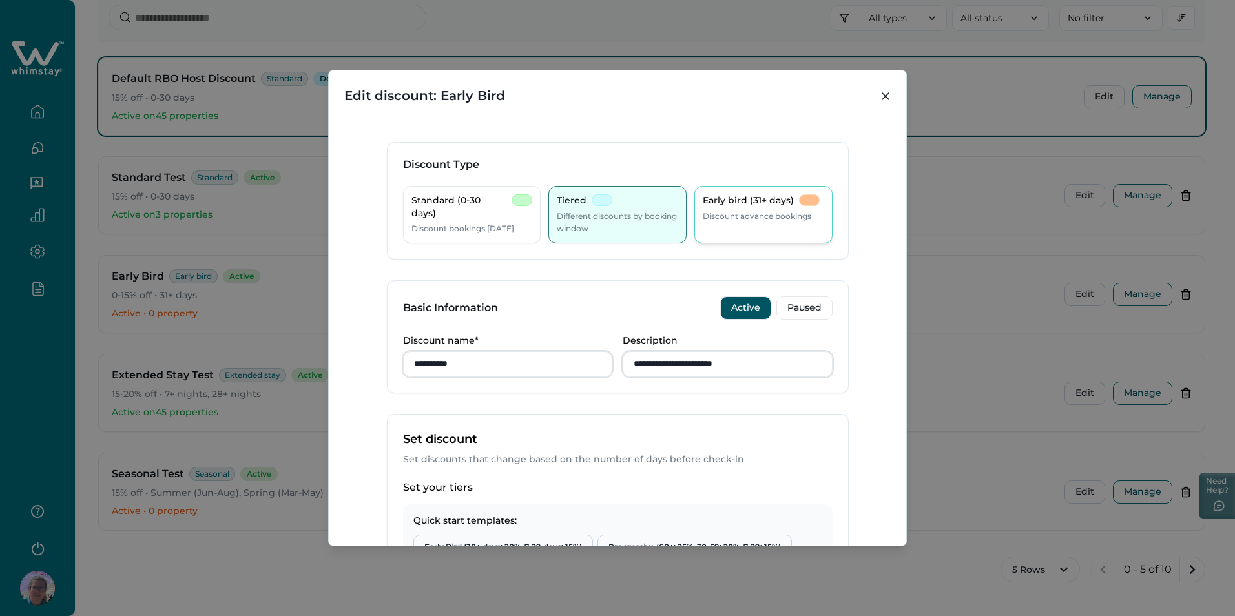
click at [731, 207] on p "Early bird (31+ days)" at bounding box center [748, 200] width 91 height 13
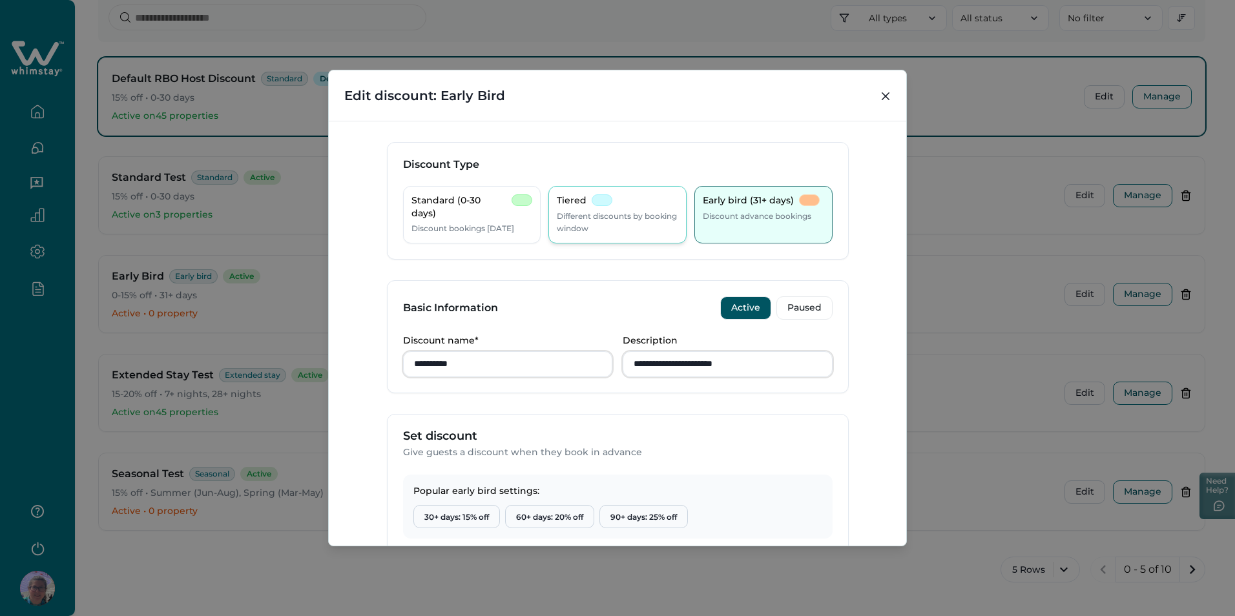
click at [638, 220] on p "Different discounts by booking window" at bounding box center [617, 222] width 121 height 25
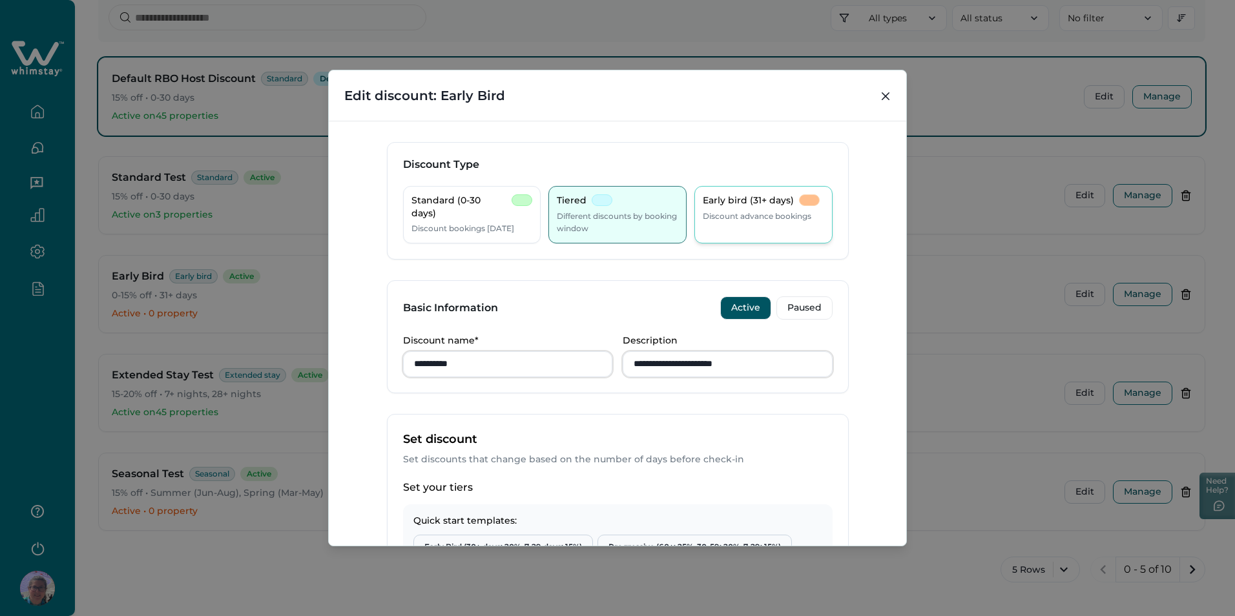
click at [746, 218] on p "Discount advance bookings" at bounding box center [757, 216] width 108 height 13
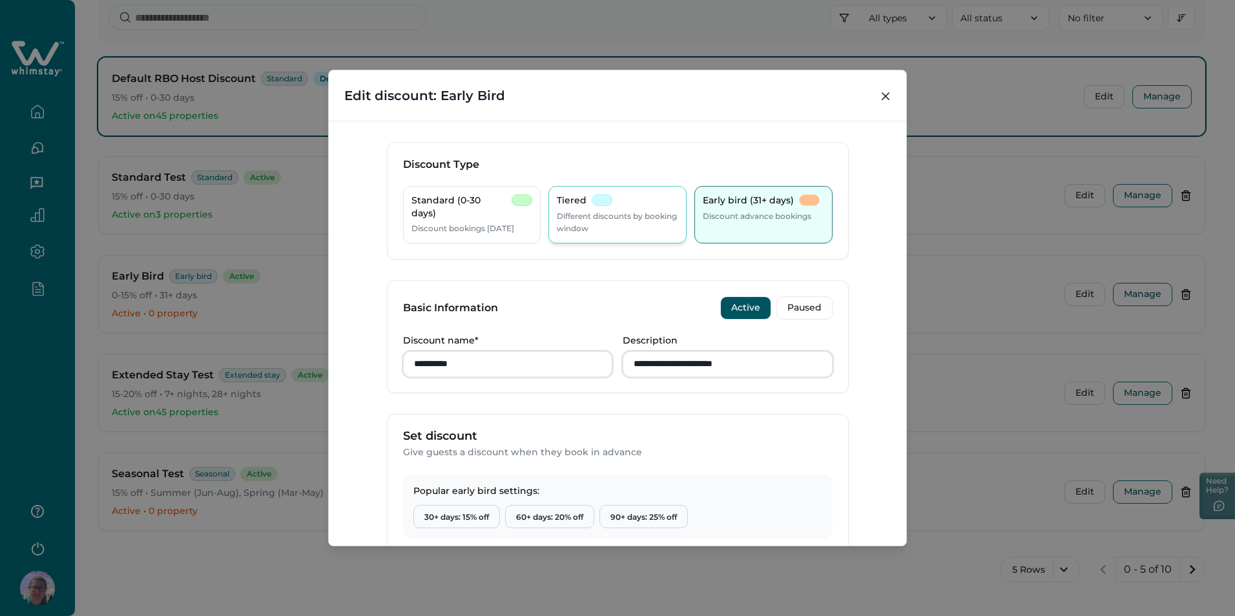
click at [641, 217] on p "Different discounts by booking window" at bounding box center [617, 222] width 121 height 25
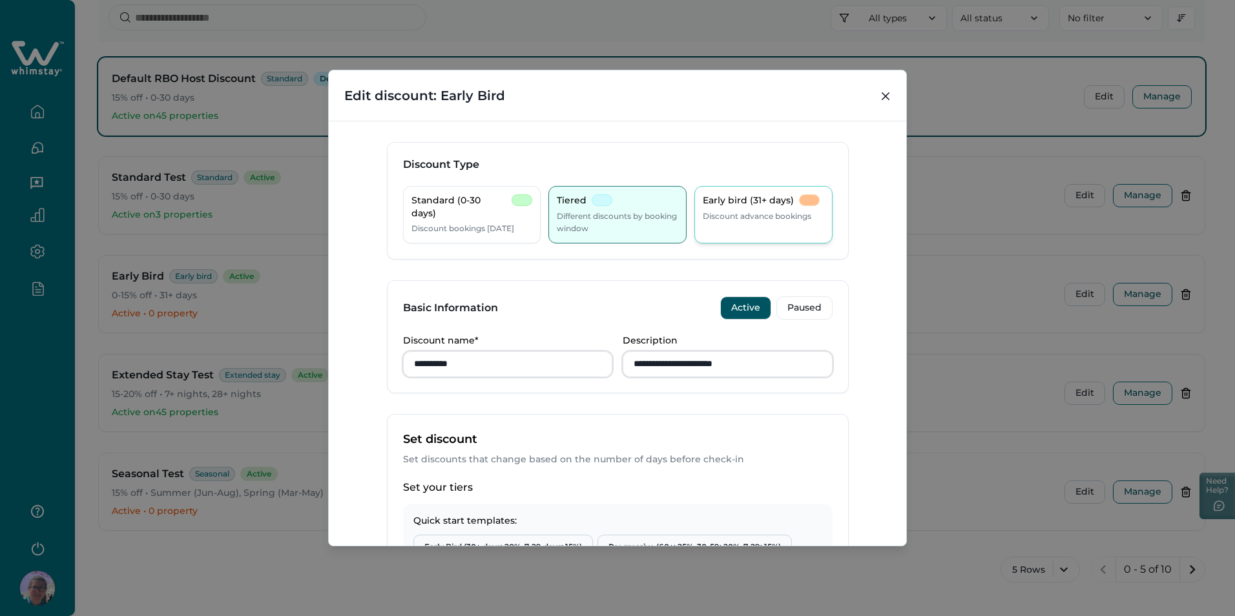
click at [732, 218] on p "Discount advance bookings" at bounding box center [757, 216] width 108 height 13
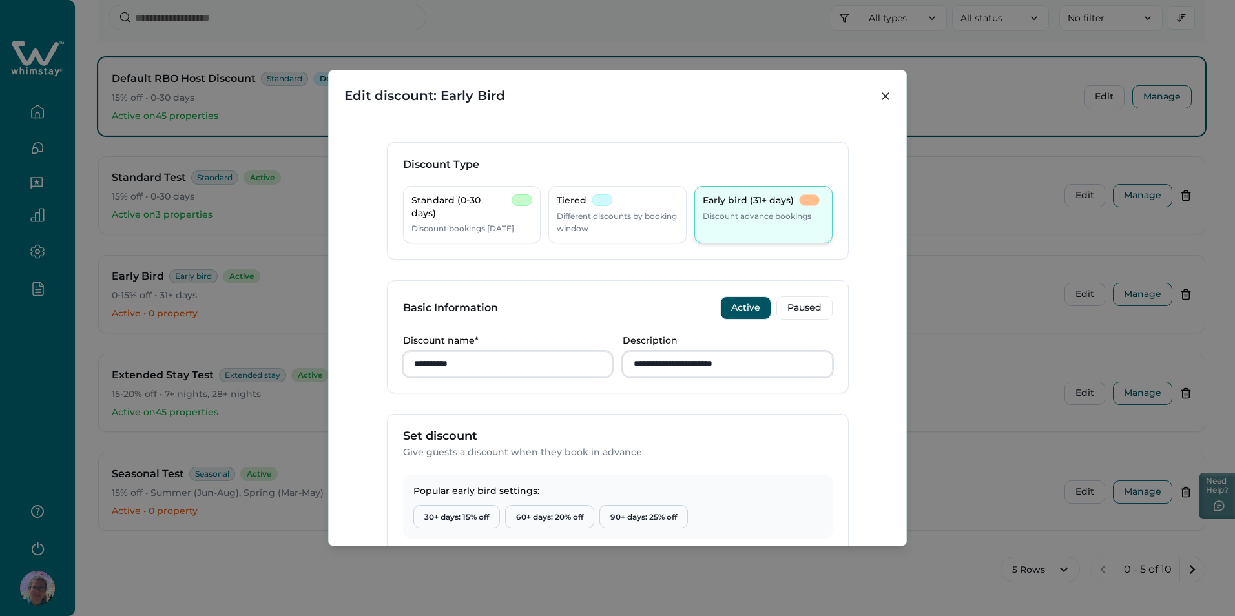
type input "**"
click at [606, 222] on p "Different discounts by booking window" at bounding box center [617, 222] width 121 height 25
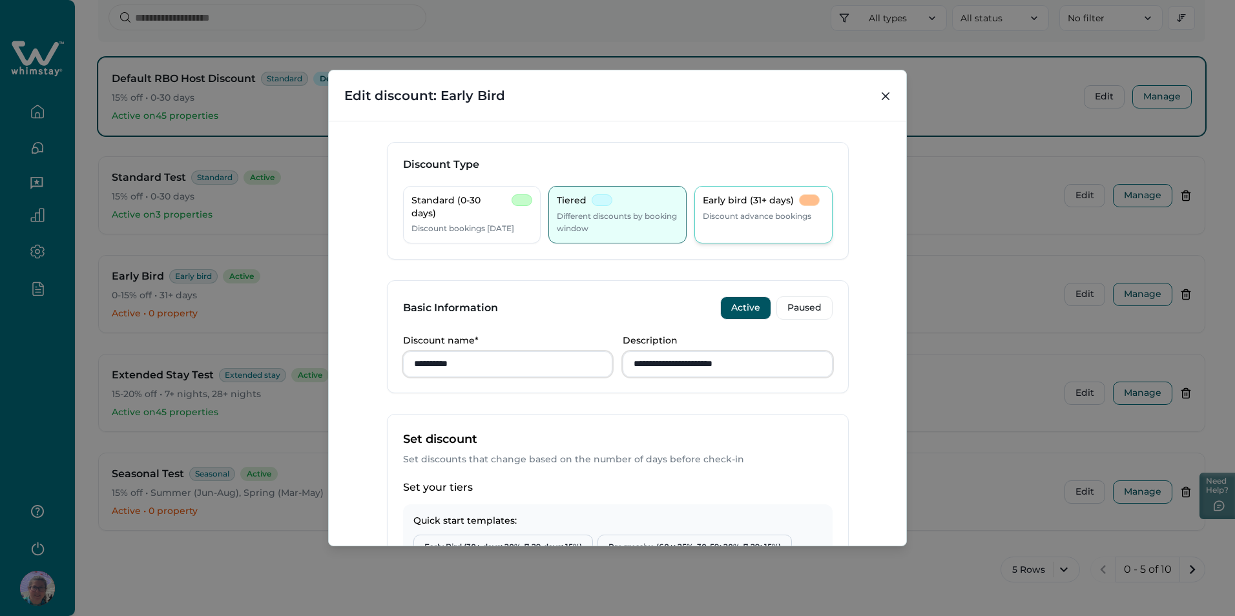
click at [718, 224] on div "Early bird (31+ days) Discount advance bookings" at bounding box center [763, 214] width 138 height 57
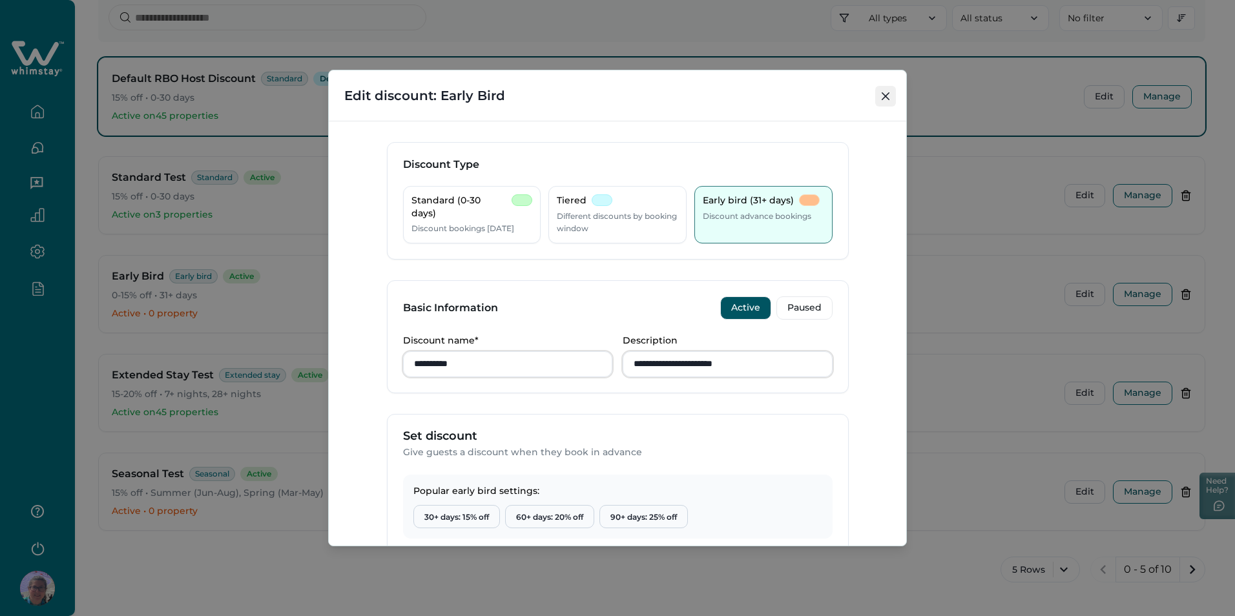
click at [885, 97] on icon "Close" at bounding box center [885, 96] width 8 height 8
